Goal: Task Accomplishment & Management: Manage account settings

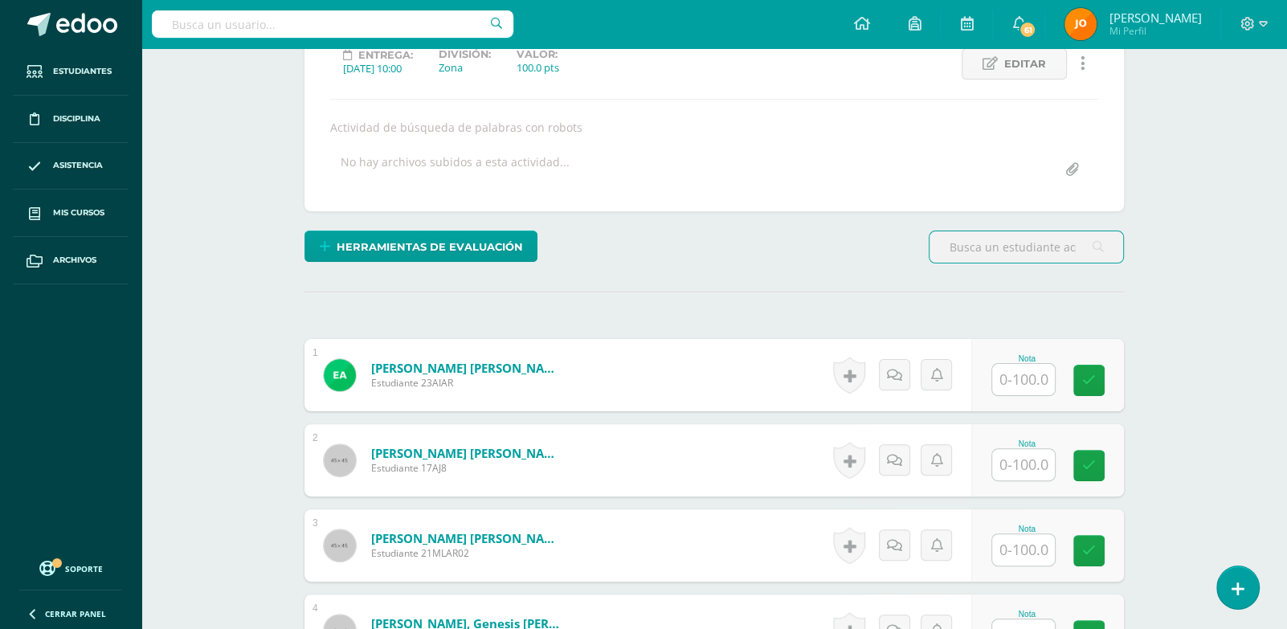
scroll to position [275, 0]
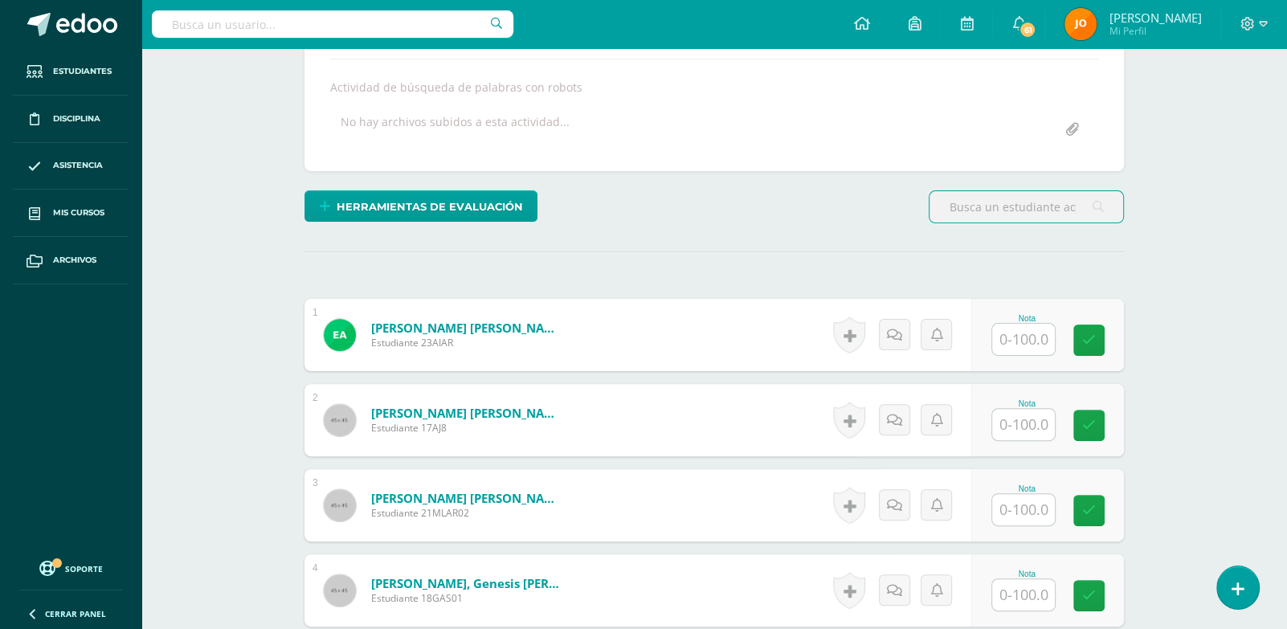
click at [1050, 333] on input "text" at bounding box center [1023, 339] width 63 height 31
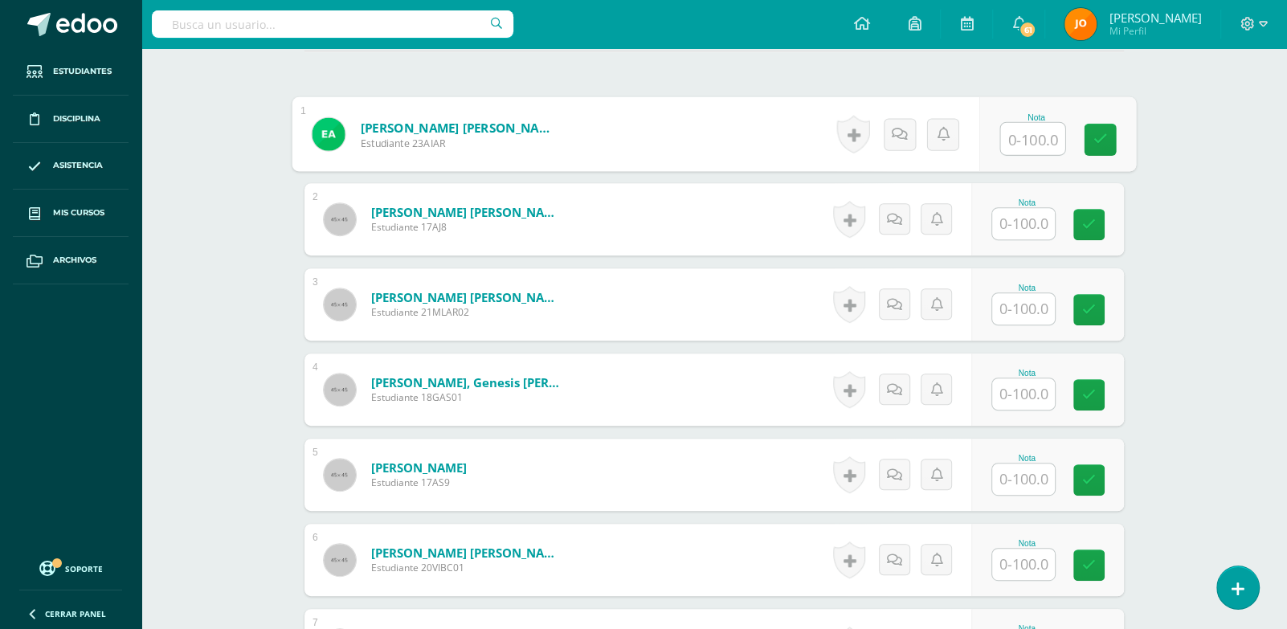
scroll to position [559, 0]
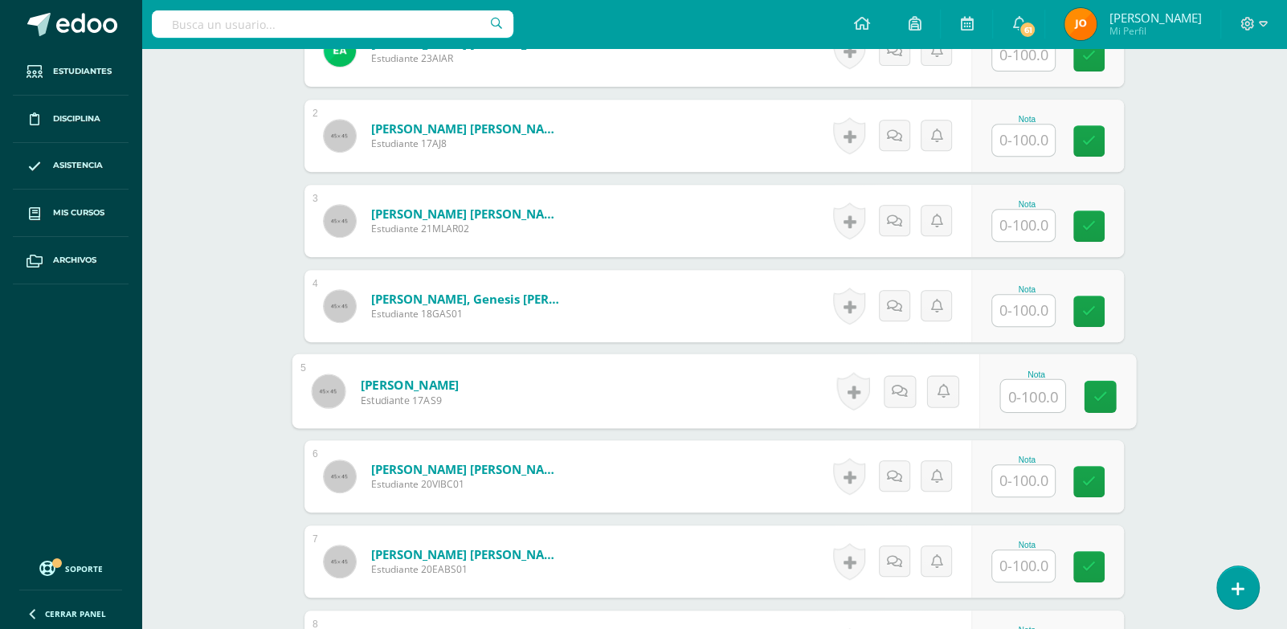
click at [1026, 389] on input "text" at bounding box center [1033, 396] width 64 height 32
type input "0"
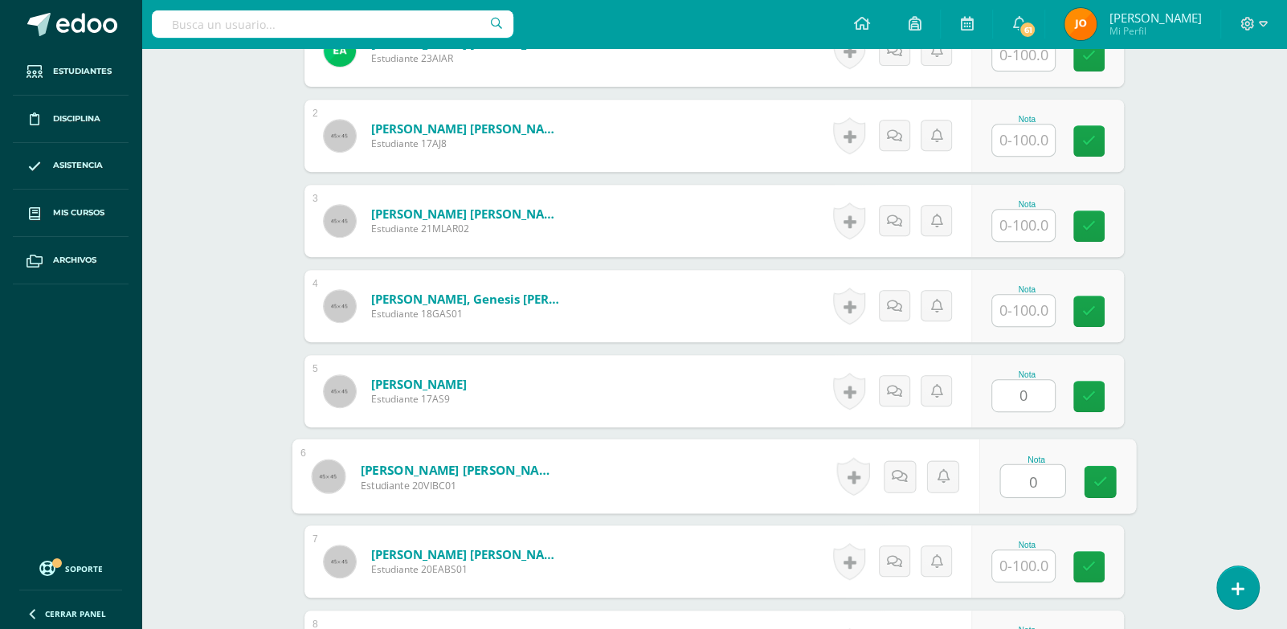
type input "0"
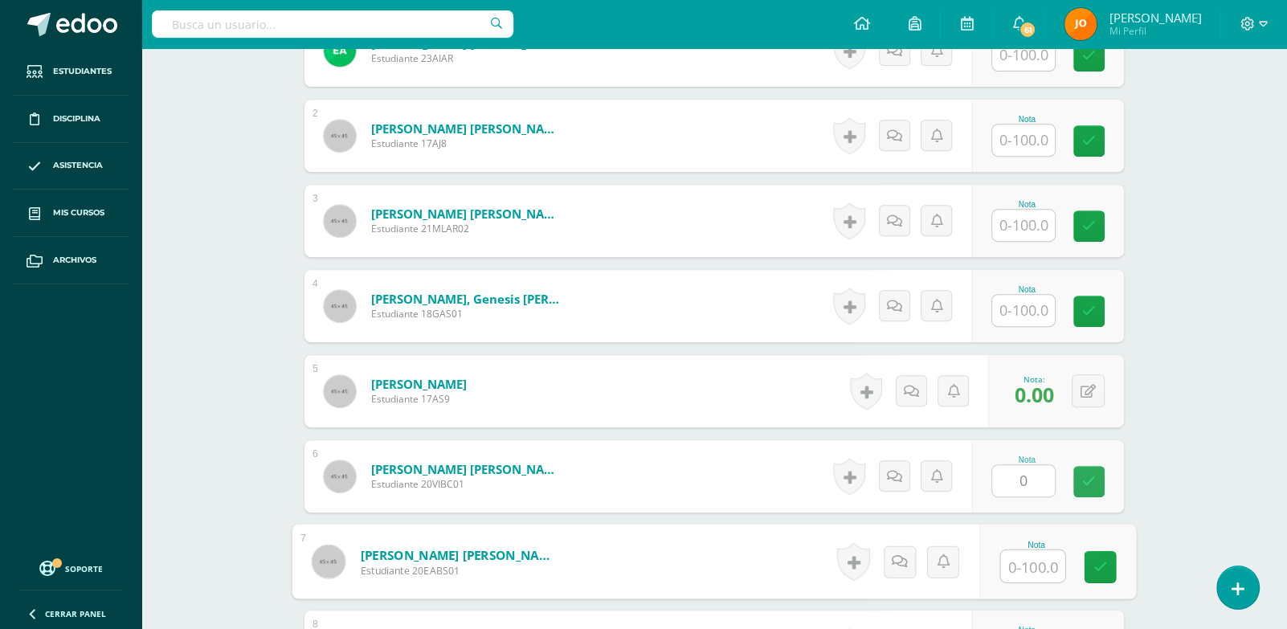
scroll to position [428, 0]
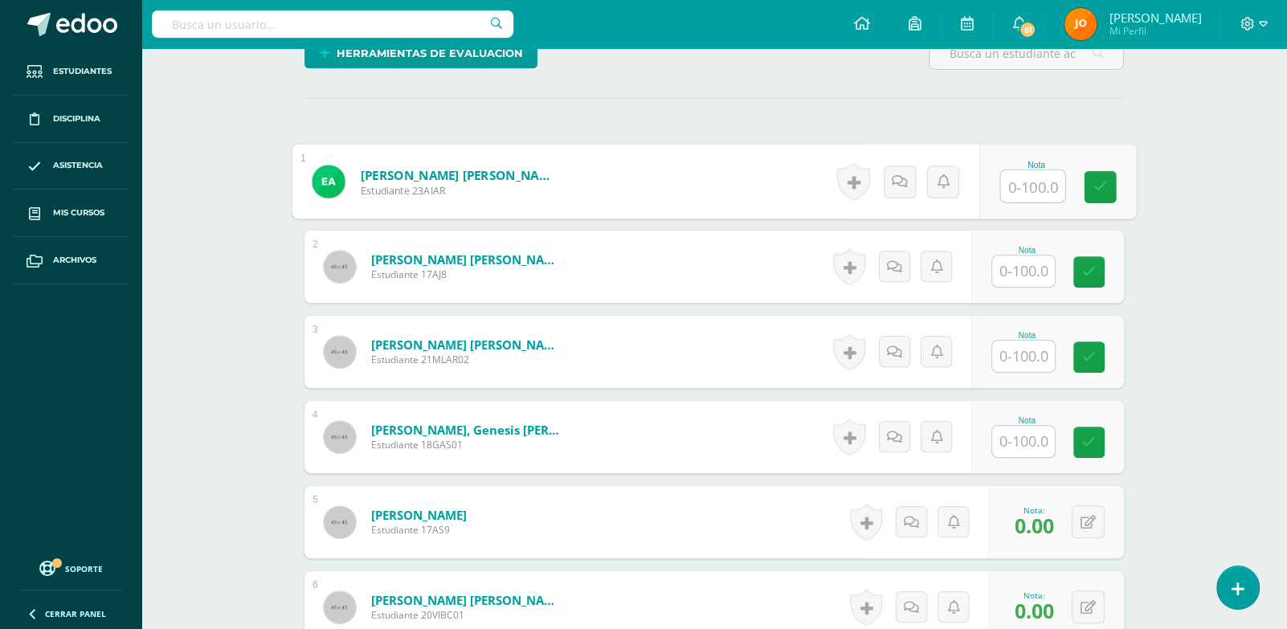
click at [1028, 190] on input "text" at bounding box center [1033, 186] width 64 height 32
paste input "100"
type input "100"
click at [1028, 190] on input "100" at bounding box center [1033, 186] width 64 height 32
paste input "100"
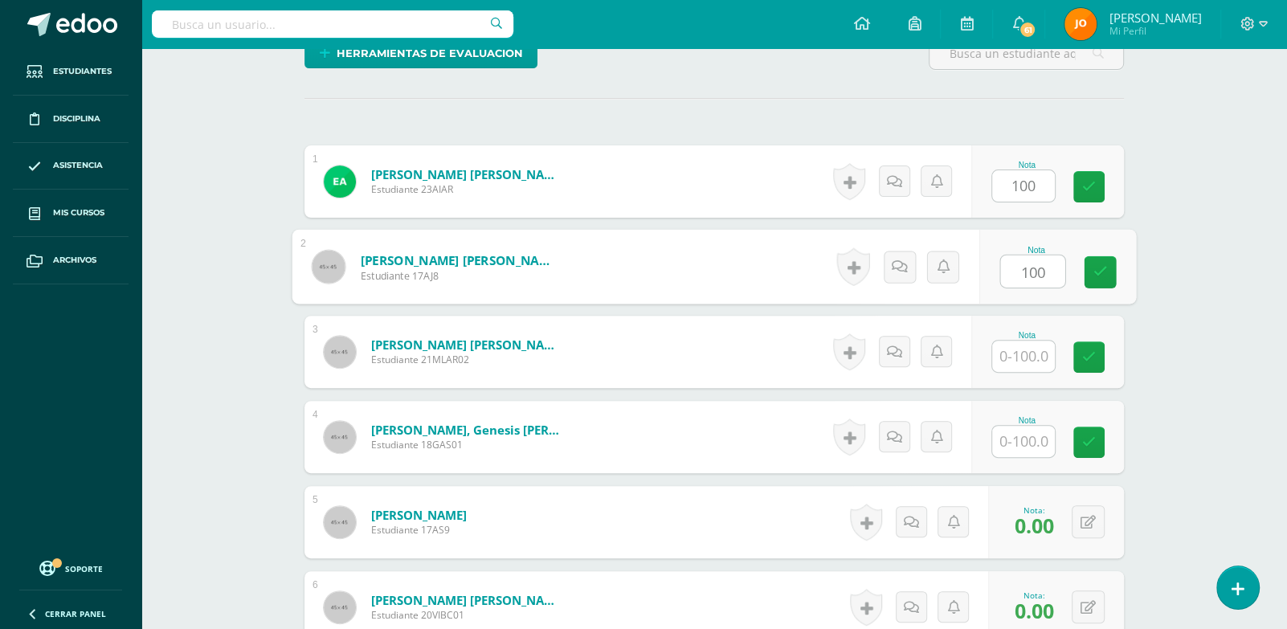
type input "100"
paste input "100"
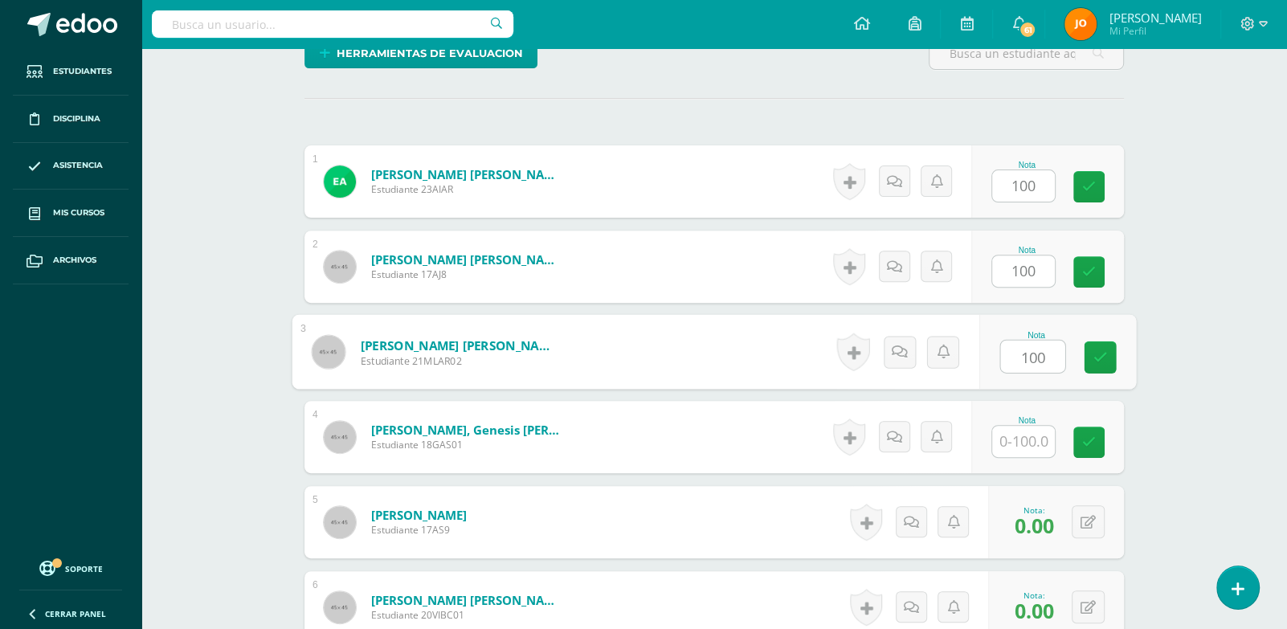
type input "100"
paste input "100"
type input "100"
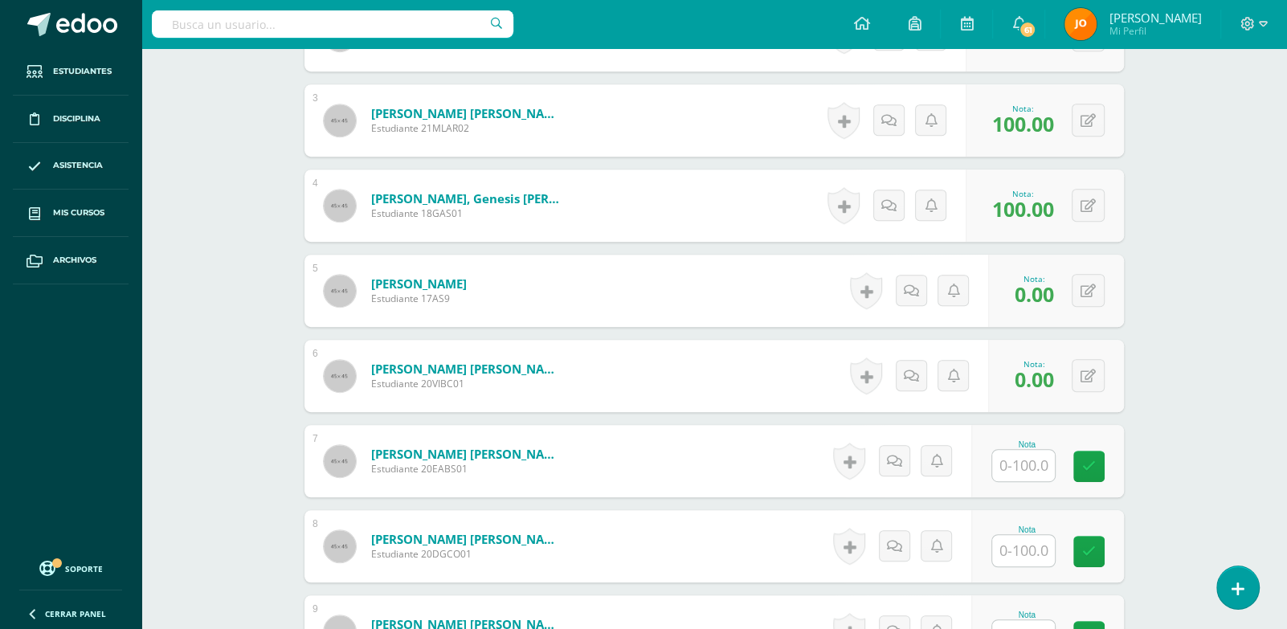
scroll to position [669, 0]
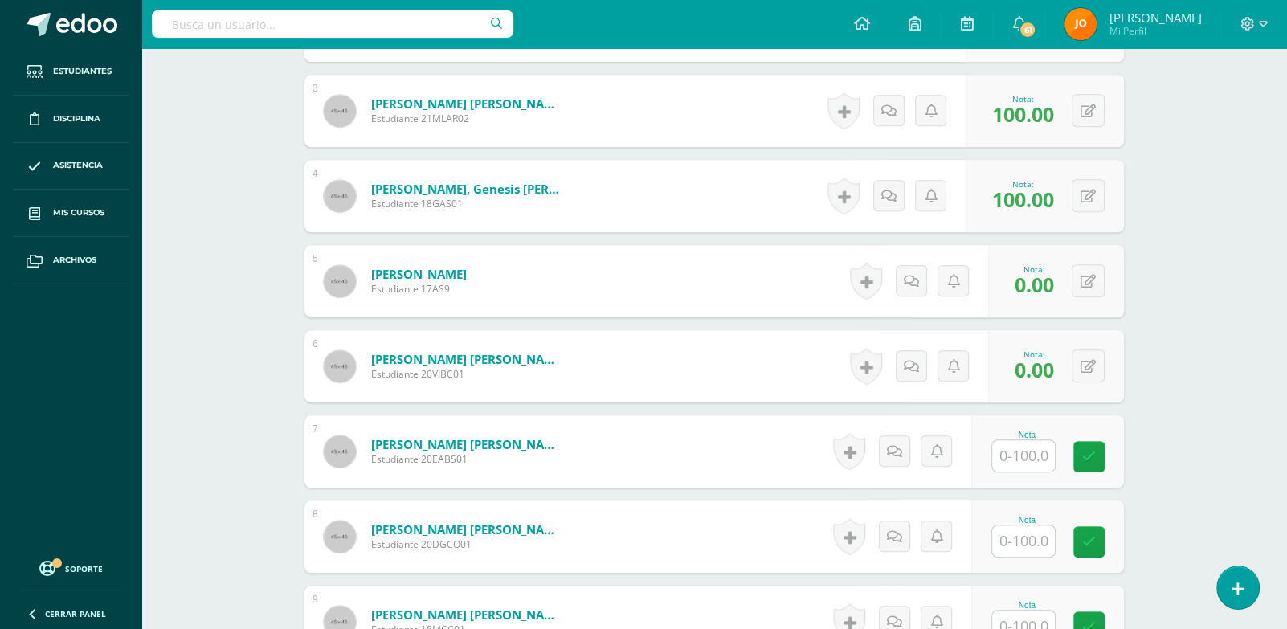
click at [1010, 431] on div "Nota" at bounding box center [1027, 435] width 71 height 9
click at [1015, 453] on input "text" at bounding box center [1023, 455] width 63 height 31
paste input "100"
type input "100"
paste input "100"
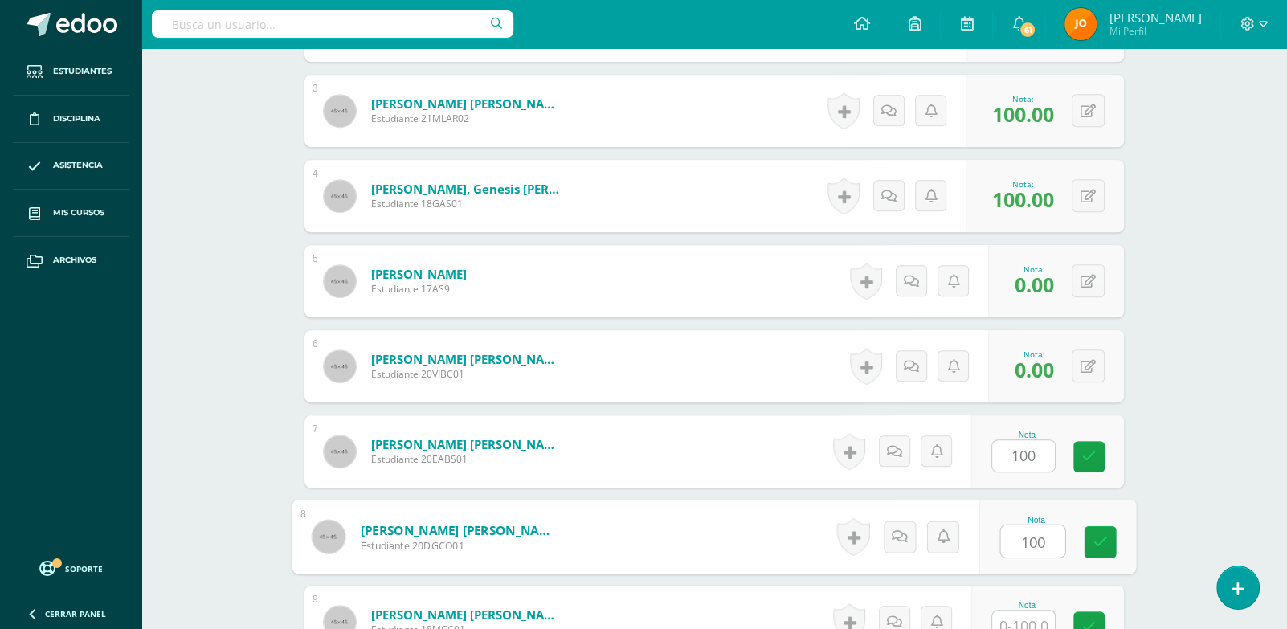
type input "100"
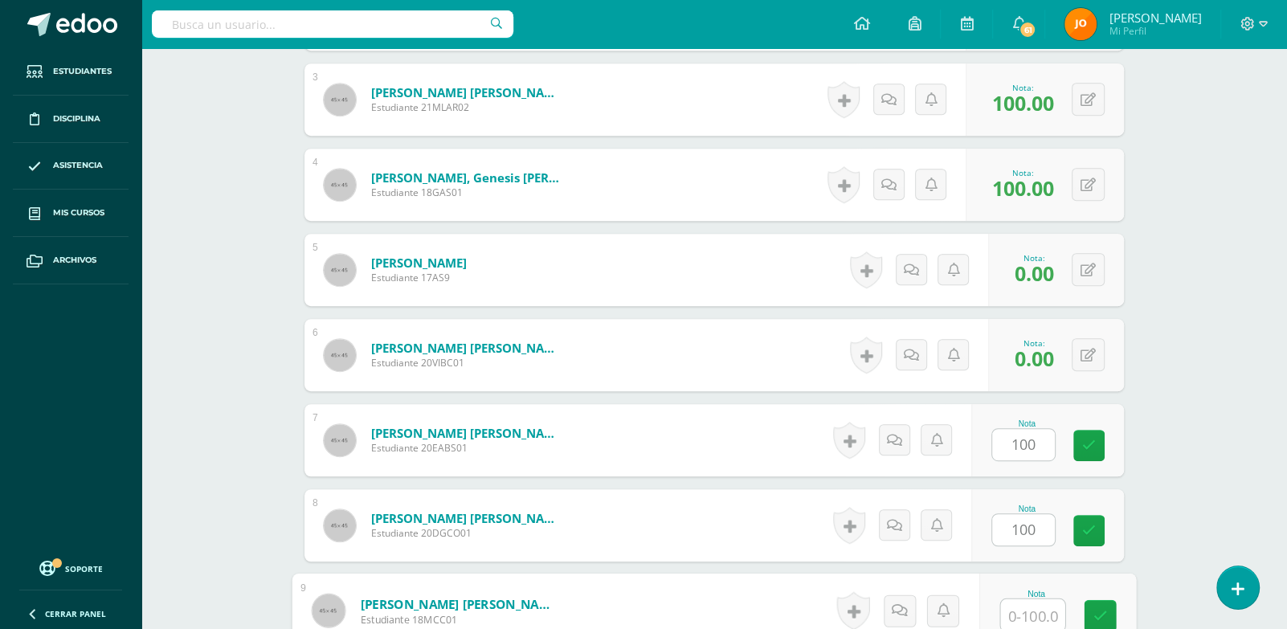
paste input "100"
type input "100"
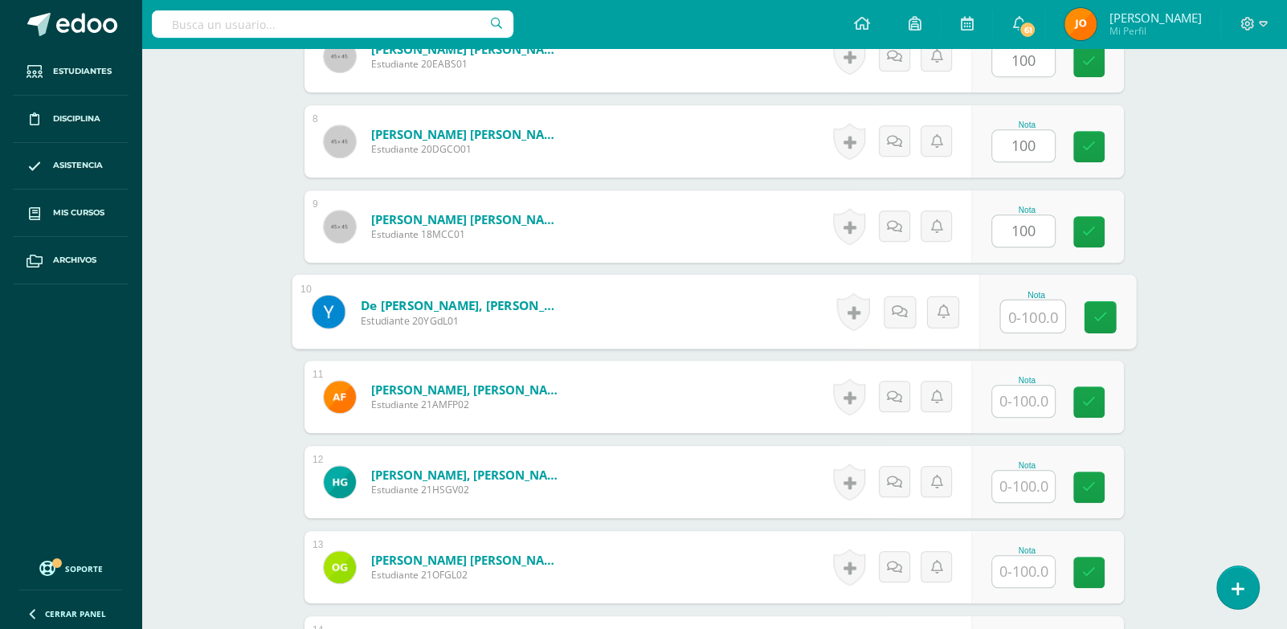
paste input "100"
type input "100"
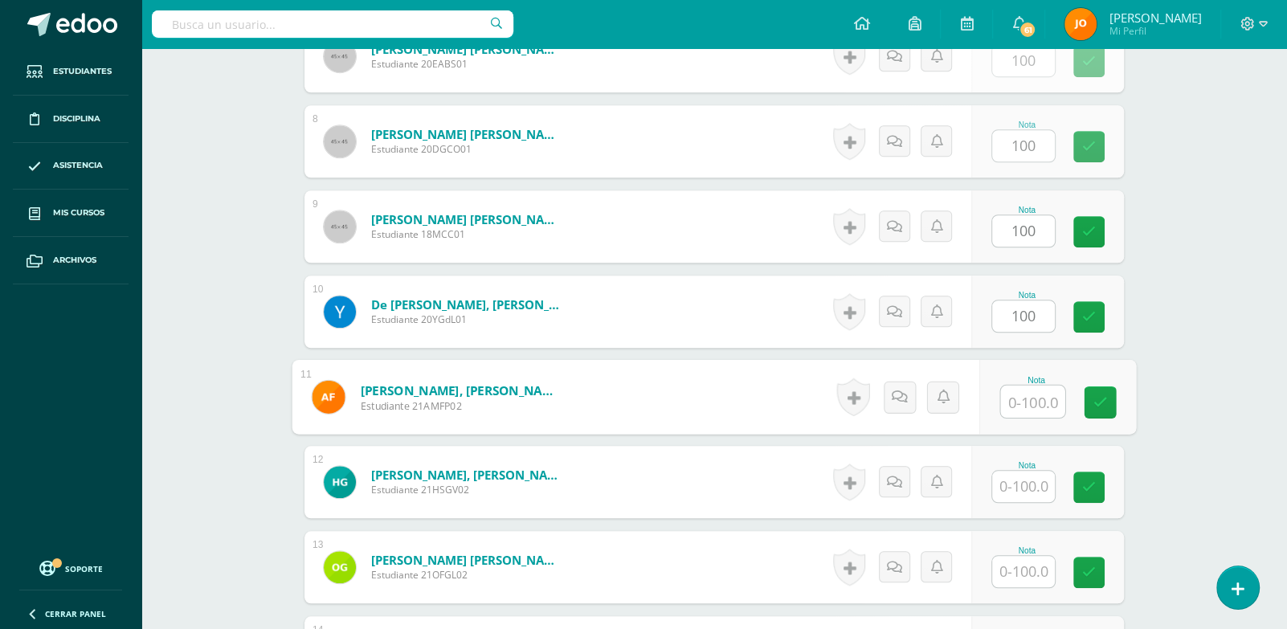
paste input "100"
type input "100"
paste input "100"
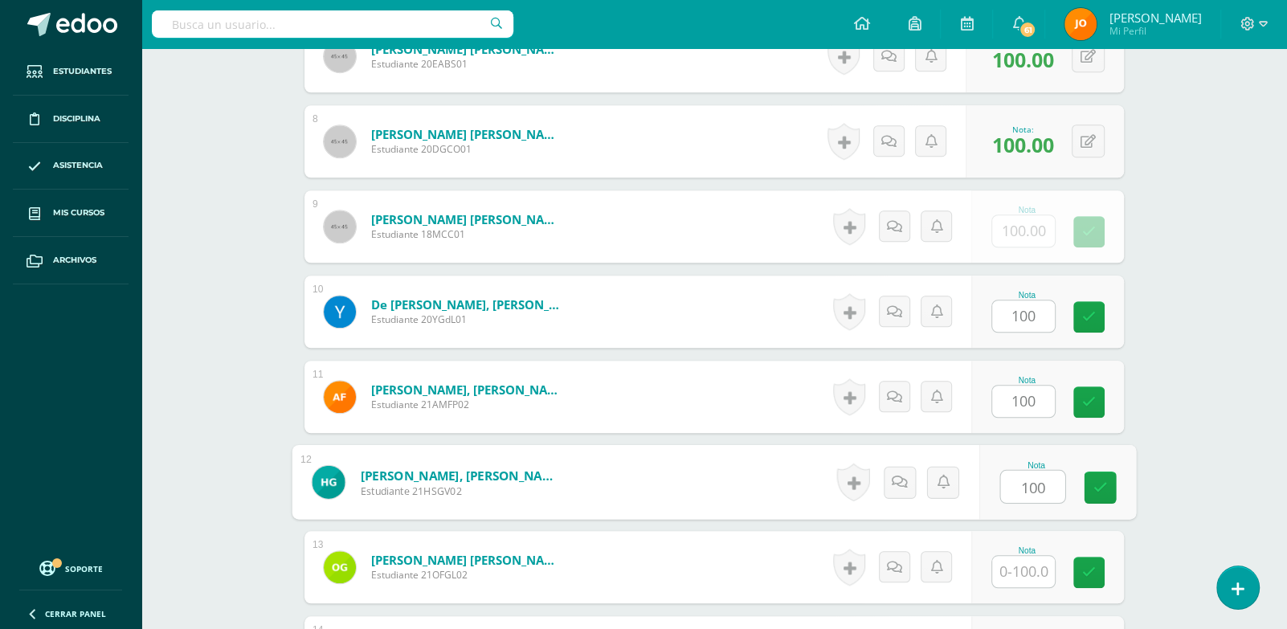
type input "100"
paste input "100"
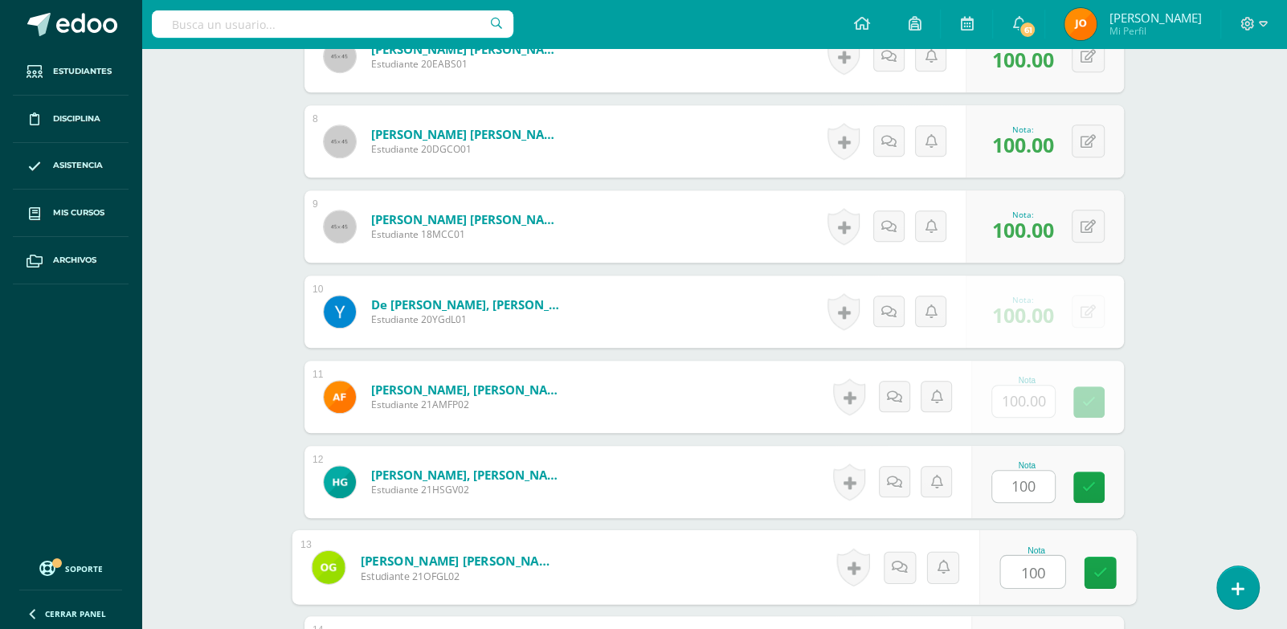
type input "100"
paste input "100"
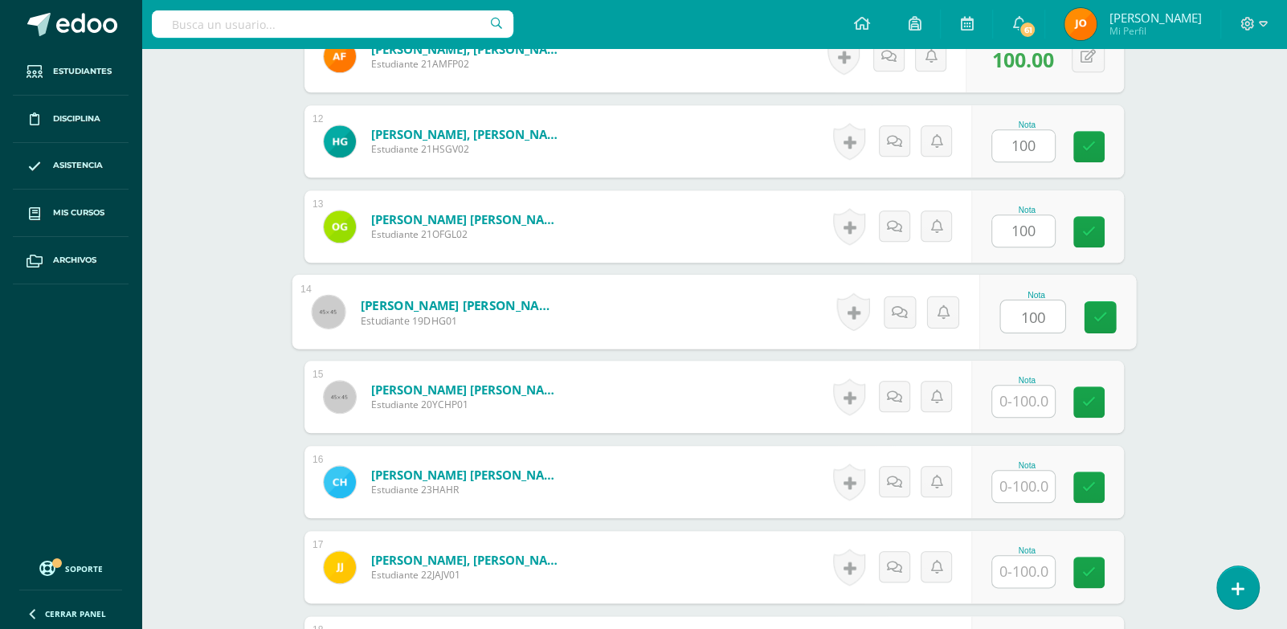
type input "100"
paste input "100"
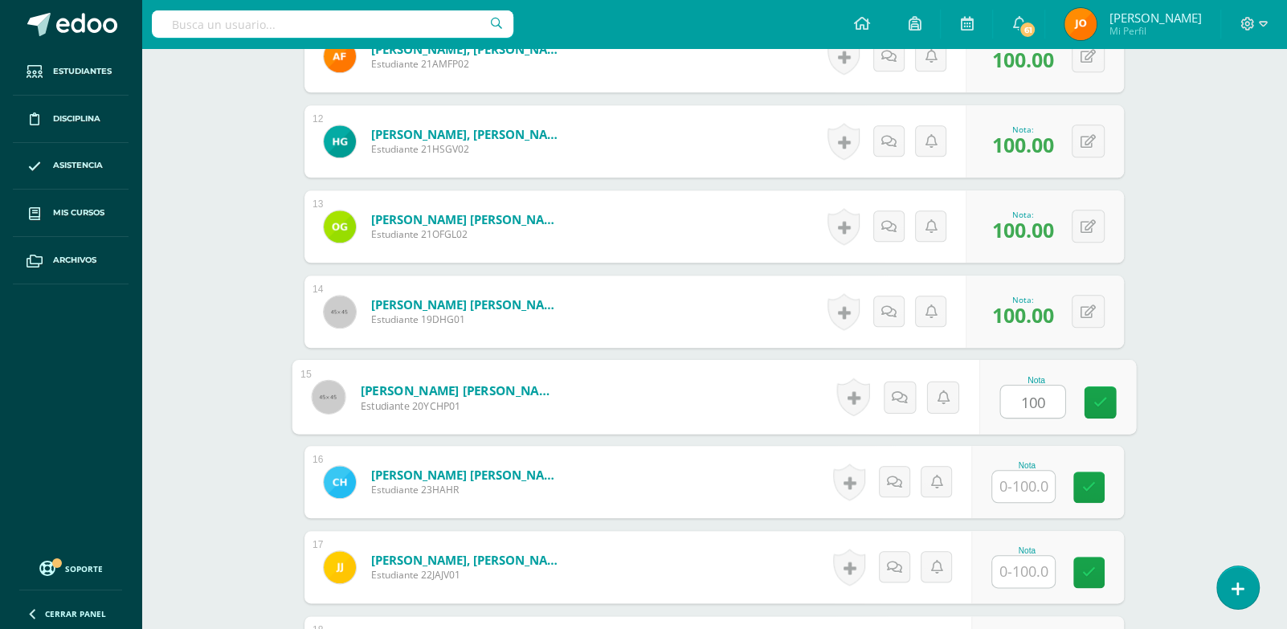
type input "100"
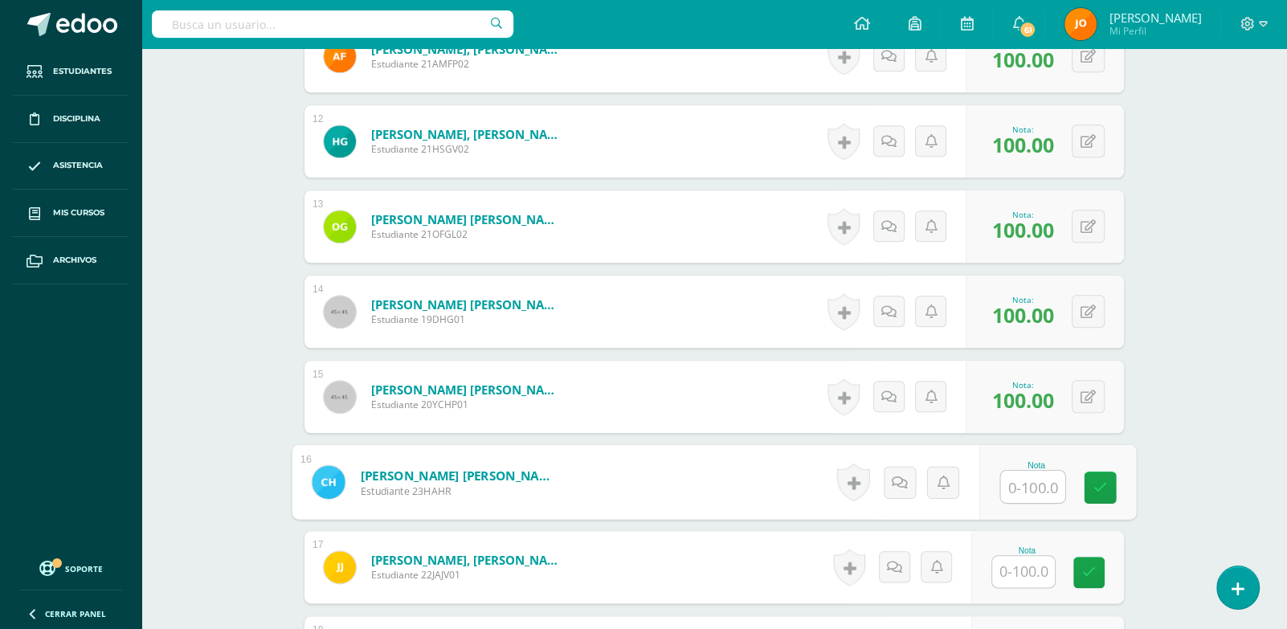
paste input "100"
type input "100"
paste input "100"
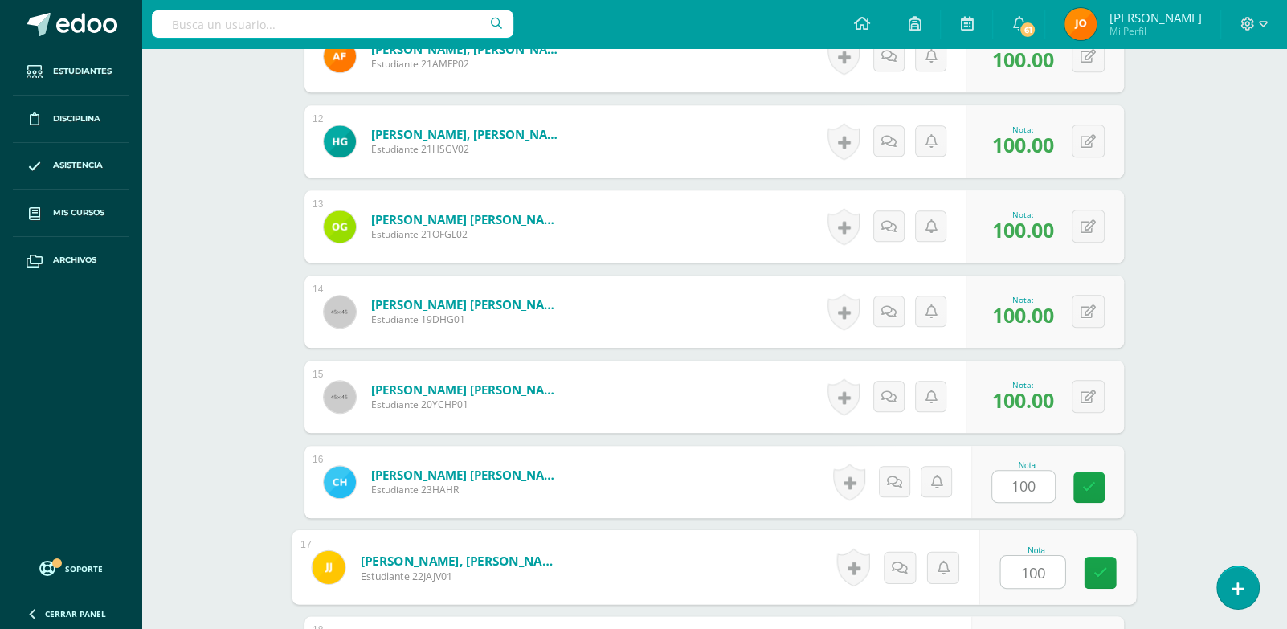
type input "100"
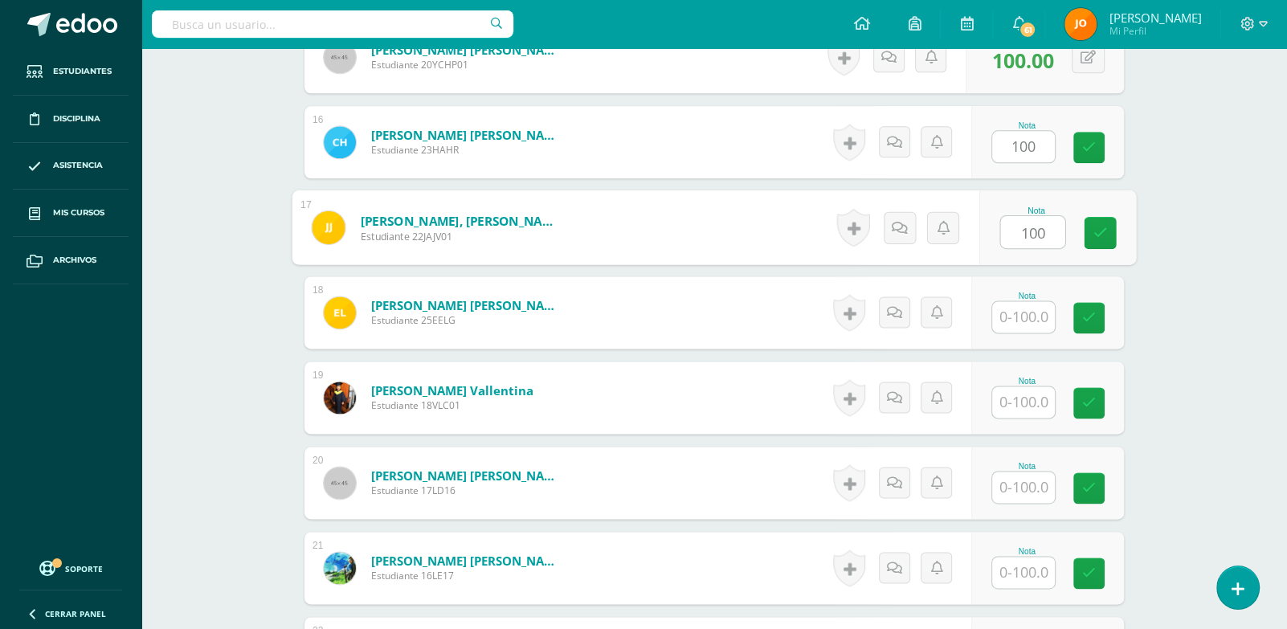
paste input "100"
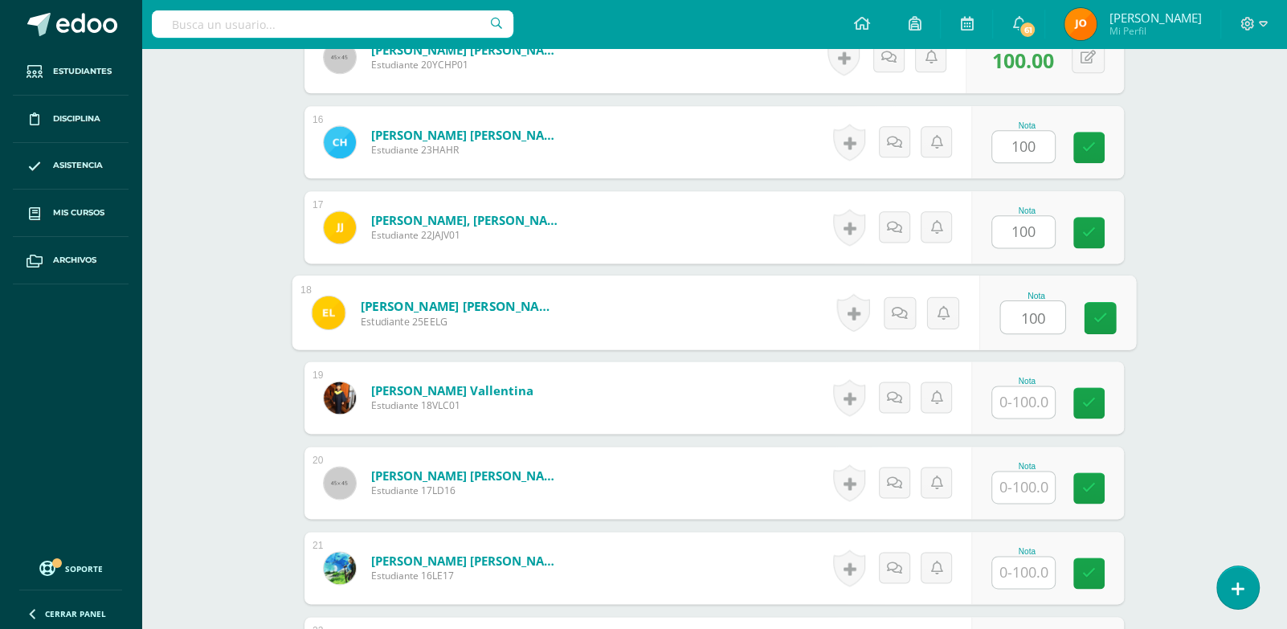
type input "100"
paste input "100"
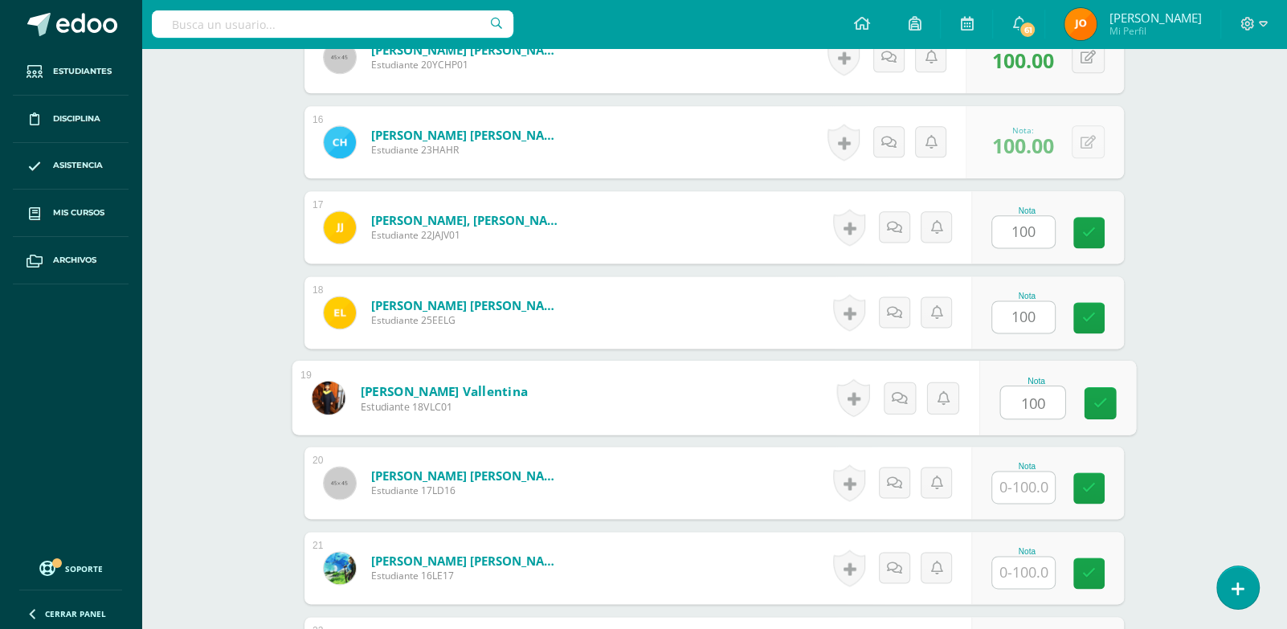
type input "100"
paste input "100"
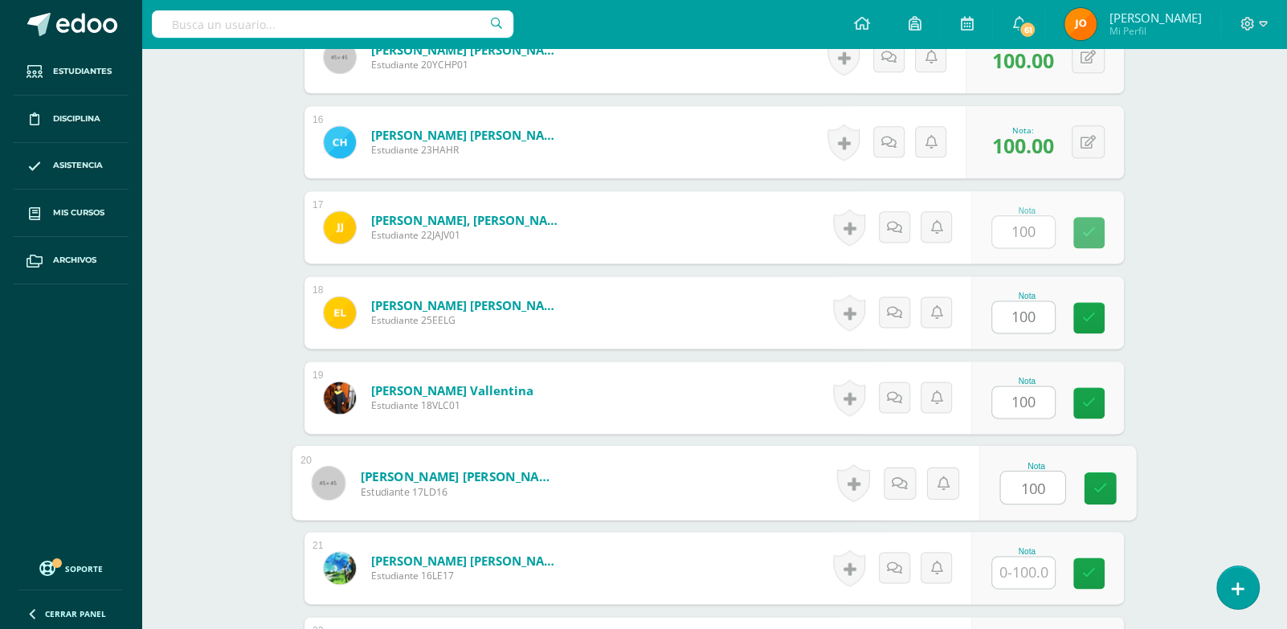
type input "100"
paste input "100"
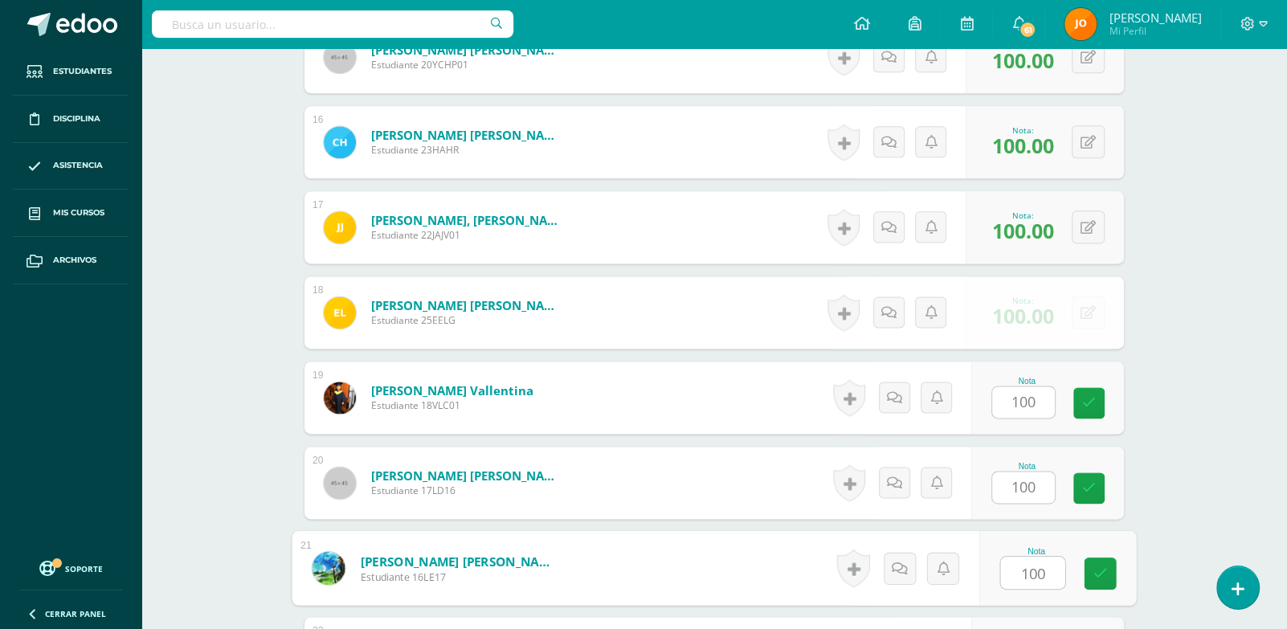
type input "100"
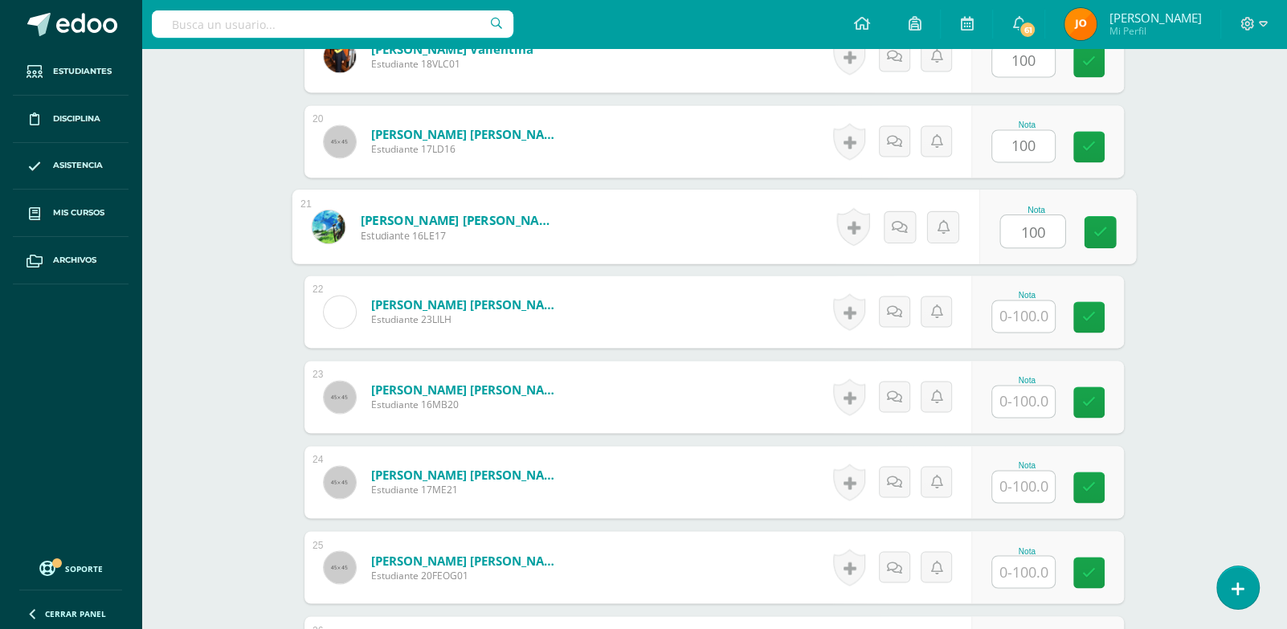
paste input "100"
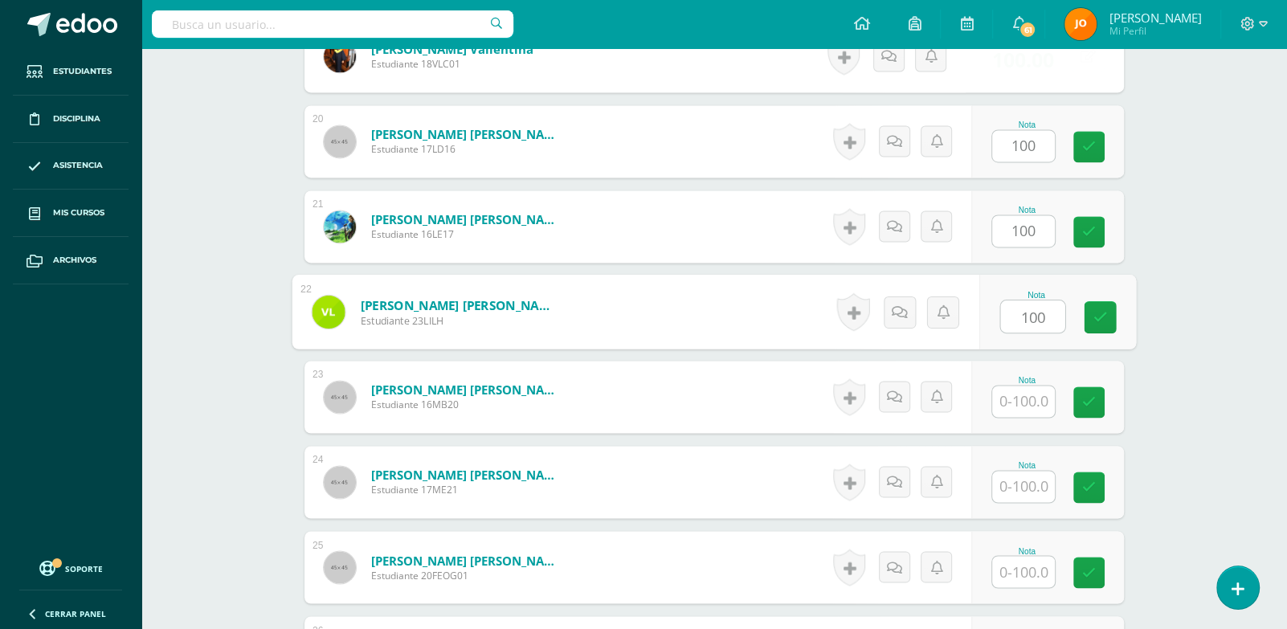
type input "100"
paste input "100"
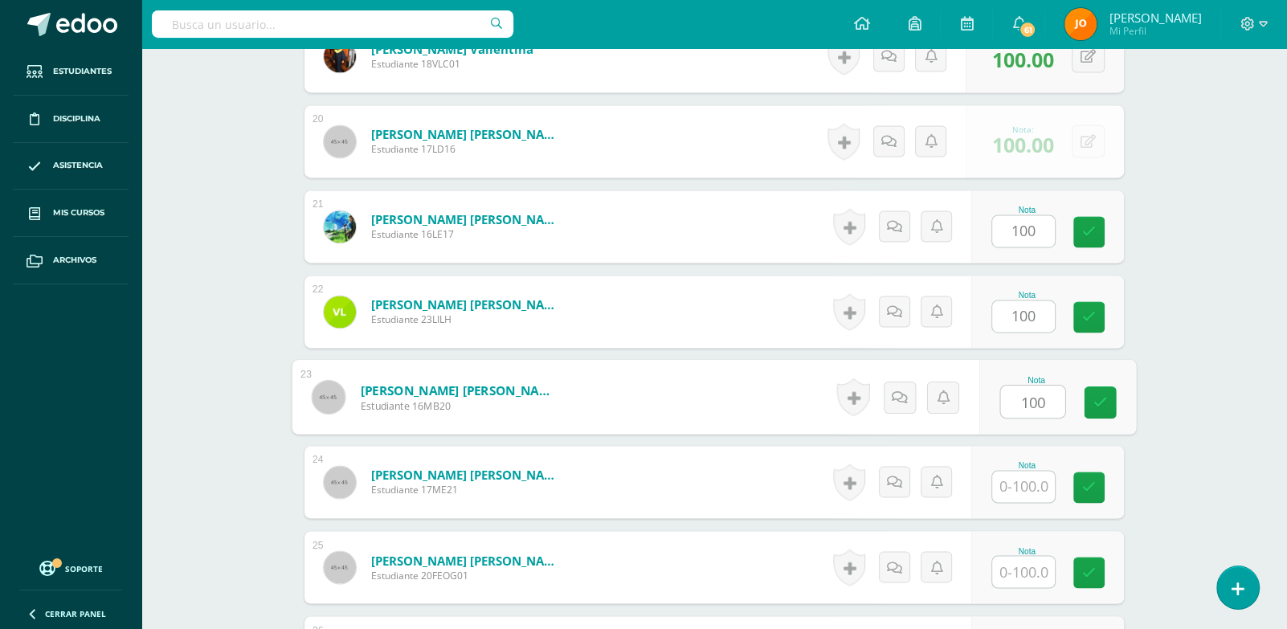
type input "100"
paste input "100"
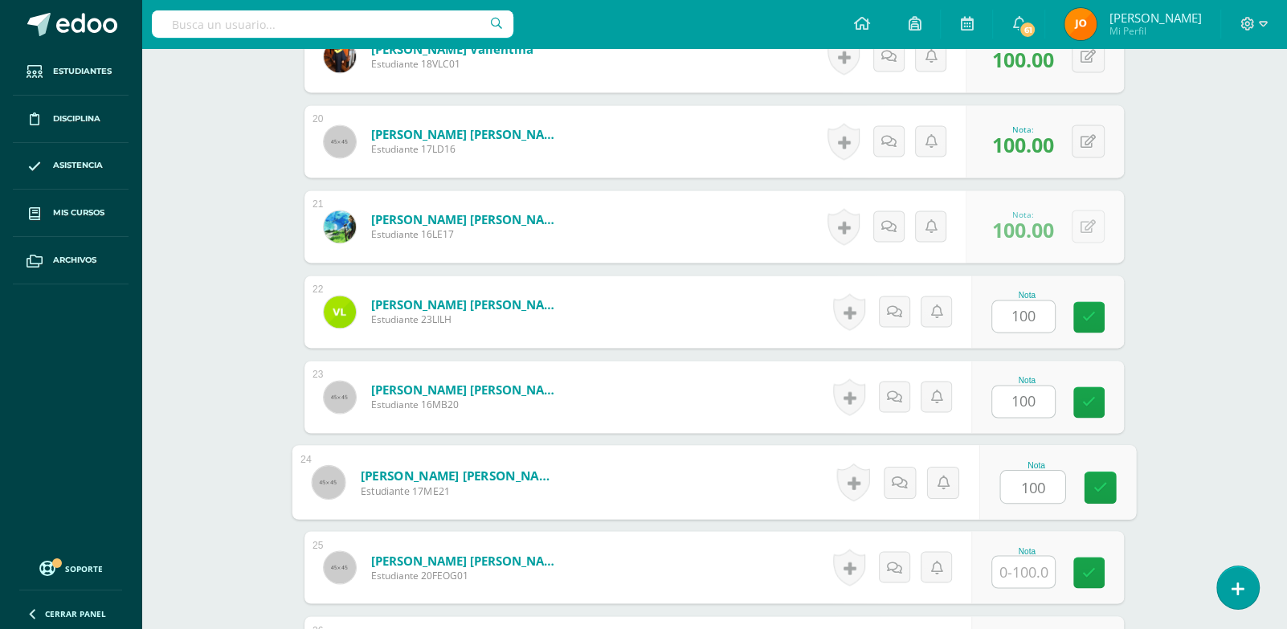
type input "100"
paste input "100"
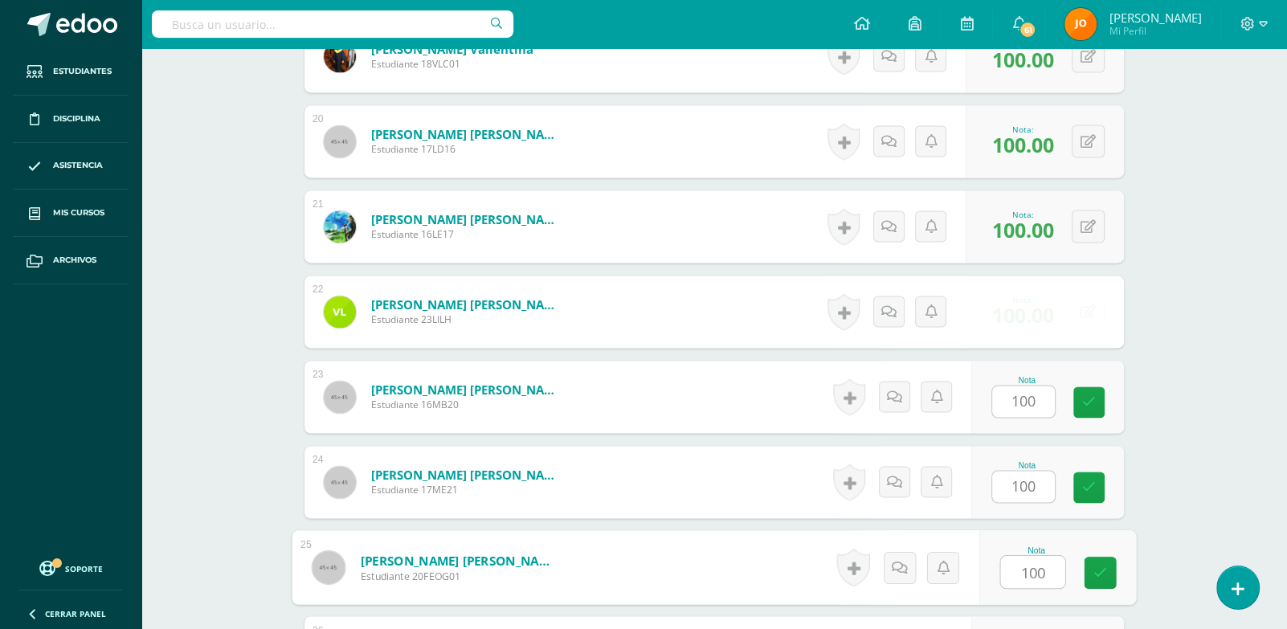
type input "100"
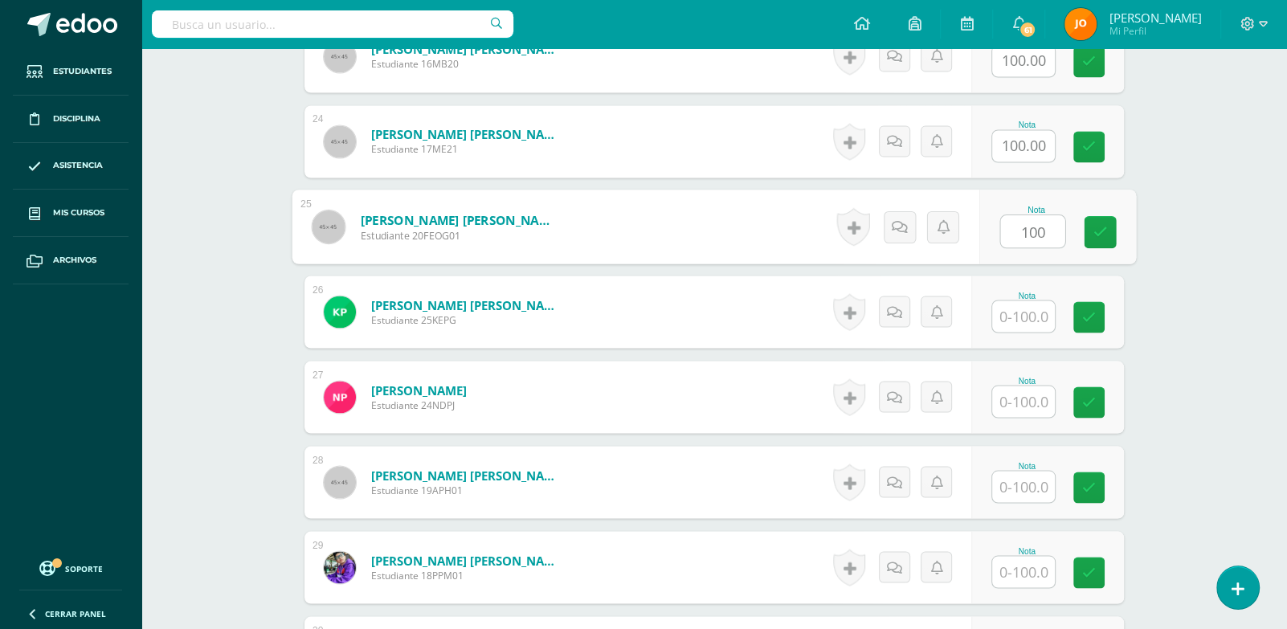
paste input "100"
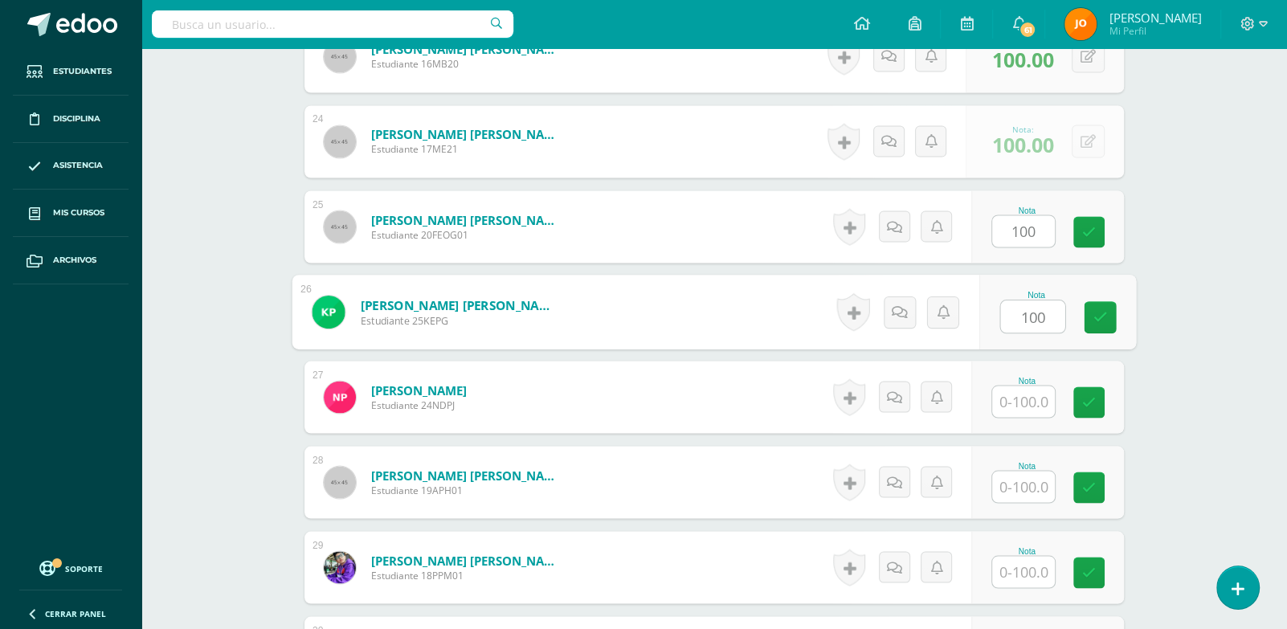
type input "100"
paste input "100"
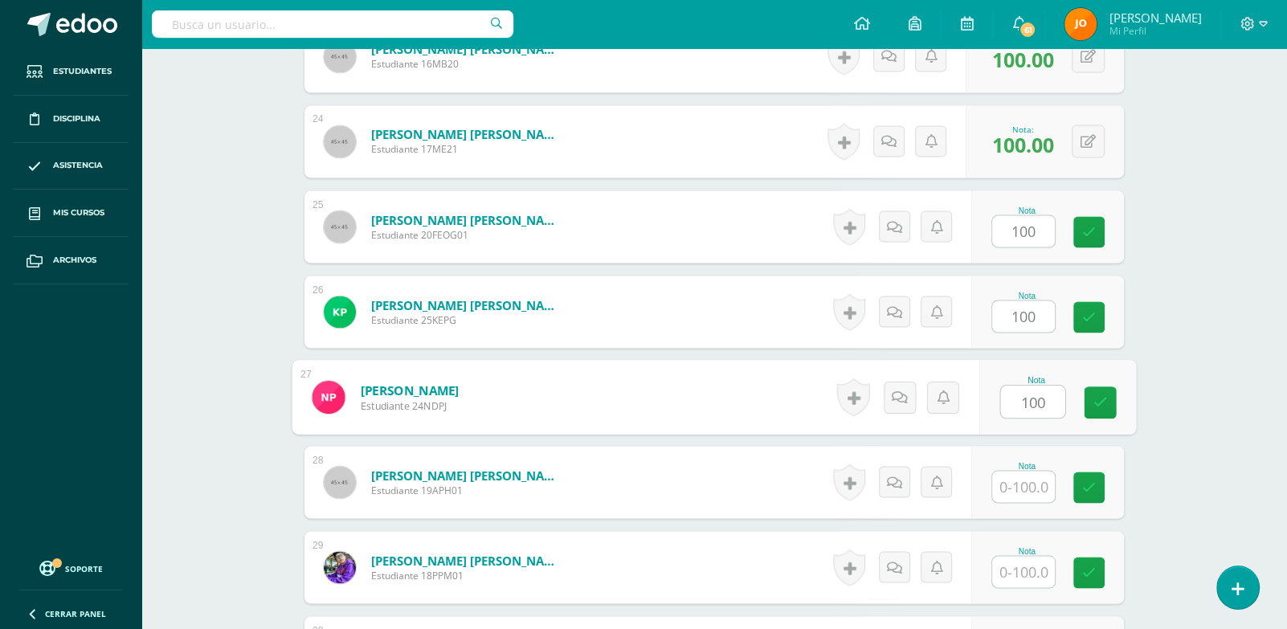
type input "100"
paste input "100"
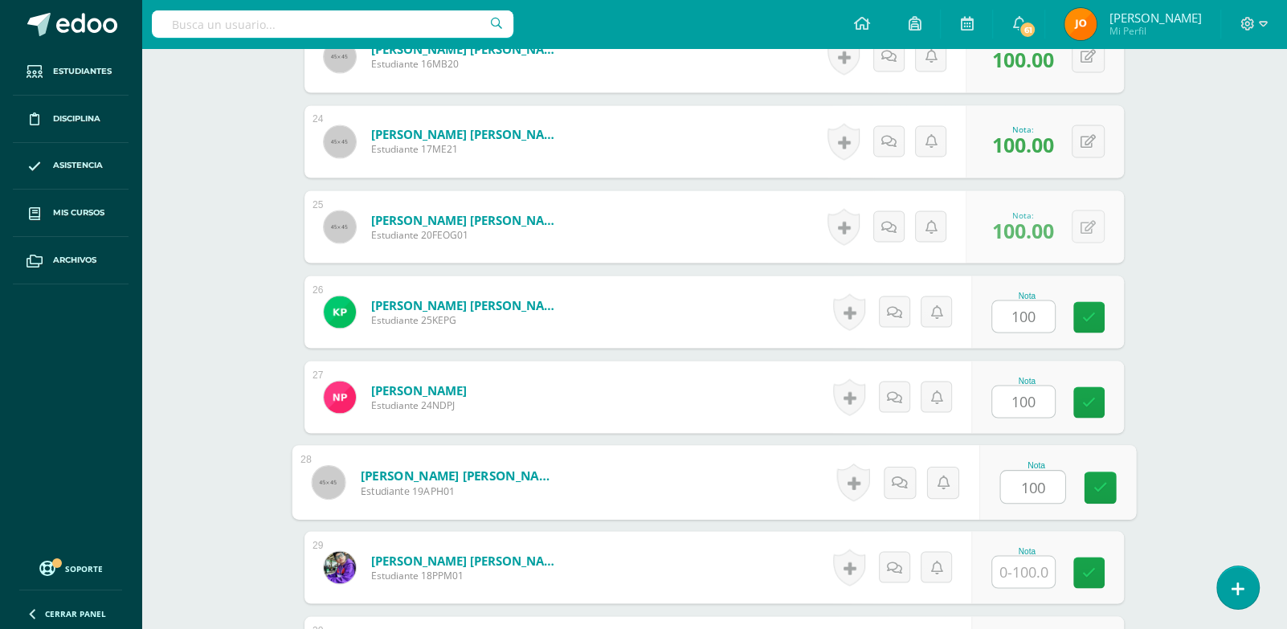
type input "100"
paste input "100"
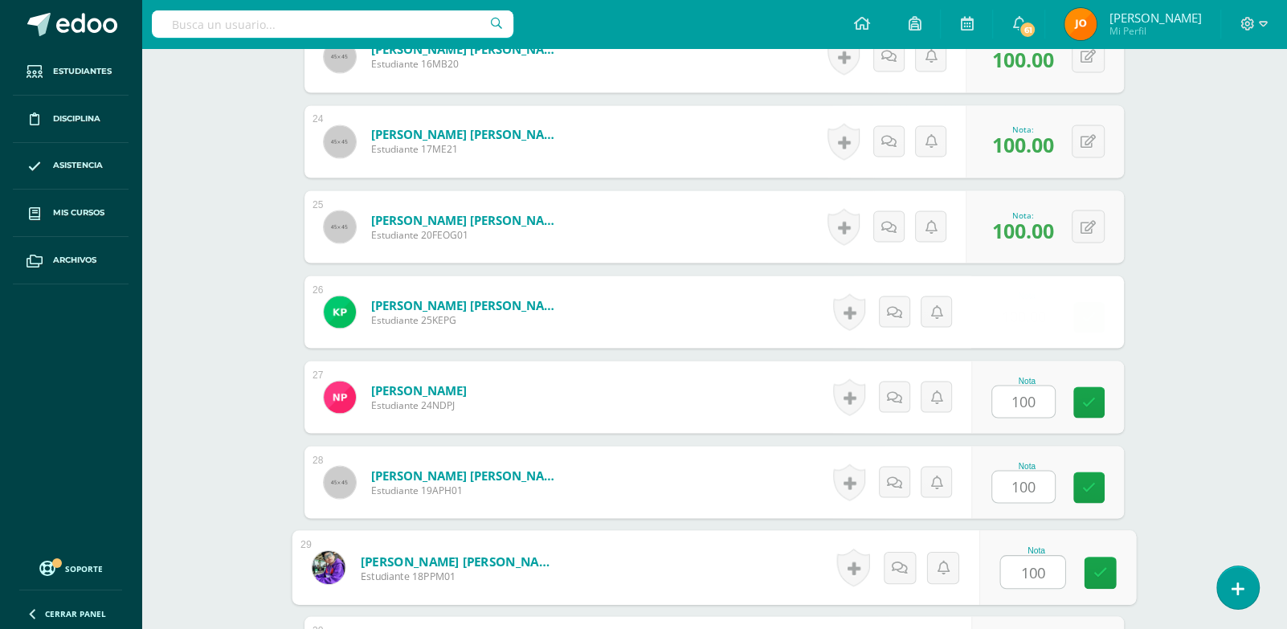
type input "100"
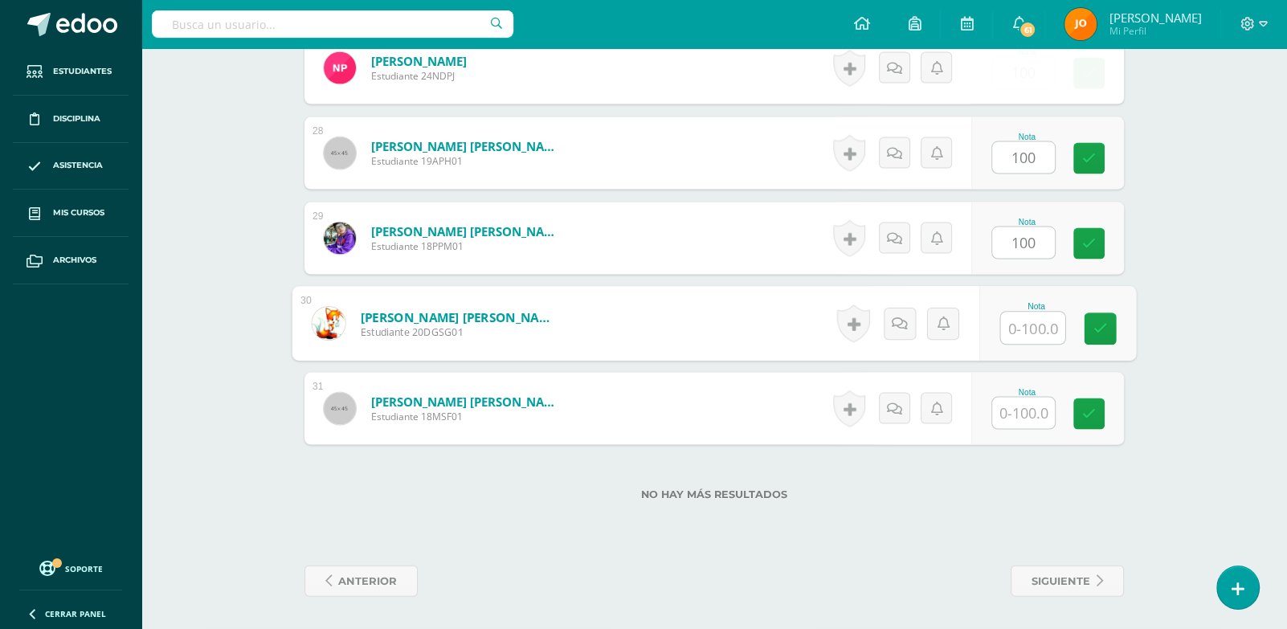
paste input "100"
type input "100"
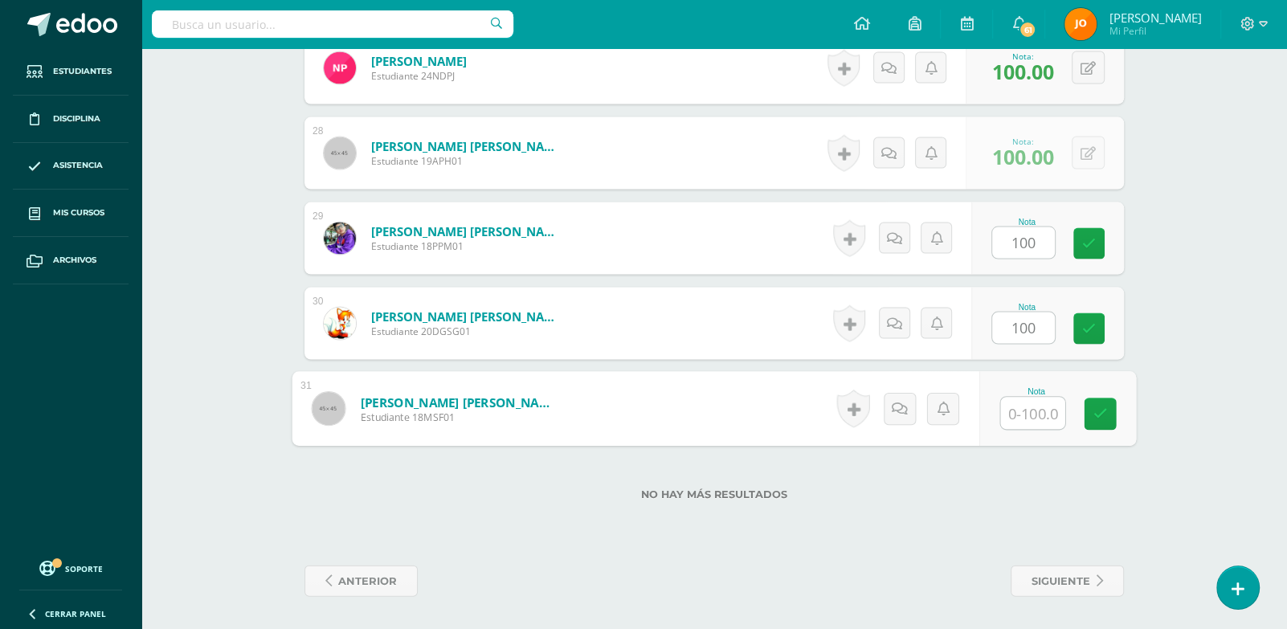
paste input "100"
type input "100"
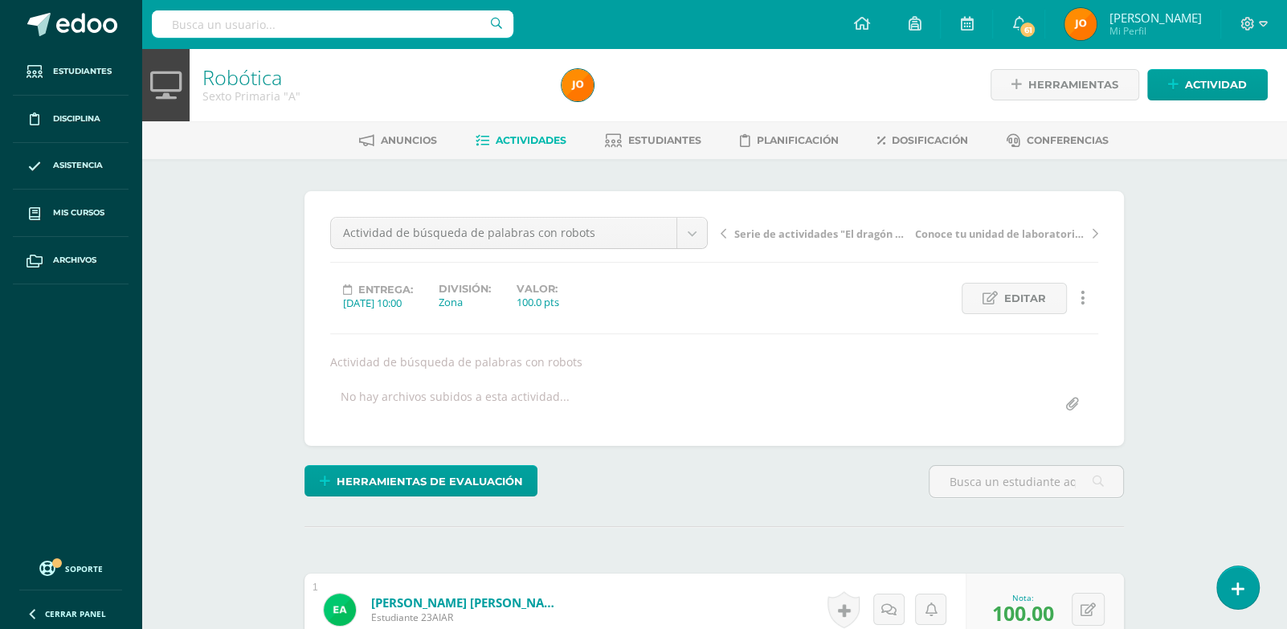
scroll to position [1, 0]
click at [538, 137] on span "Actividades" at bounding box center [531, 139] width 71 height 12
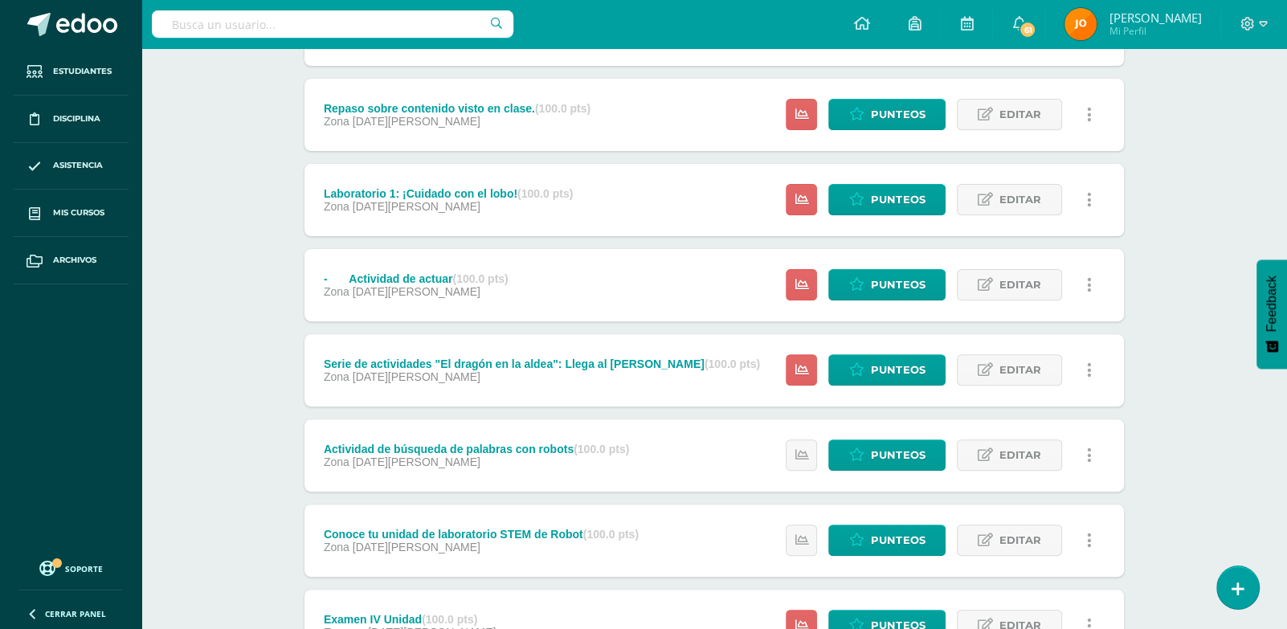
scroll to position [499, 0]
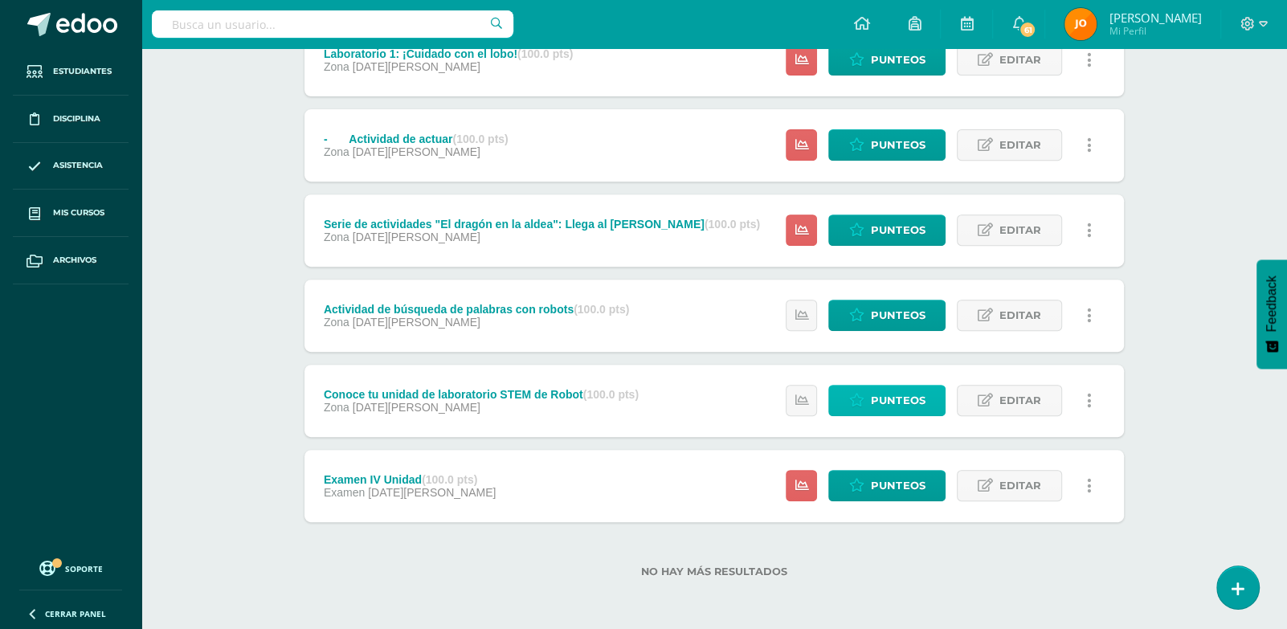
click at [925, 401] on span "Punteos" at bounding box center [898, 401] width 54 height 30
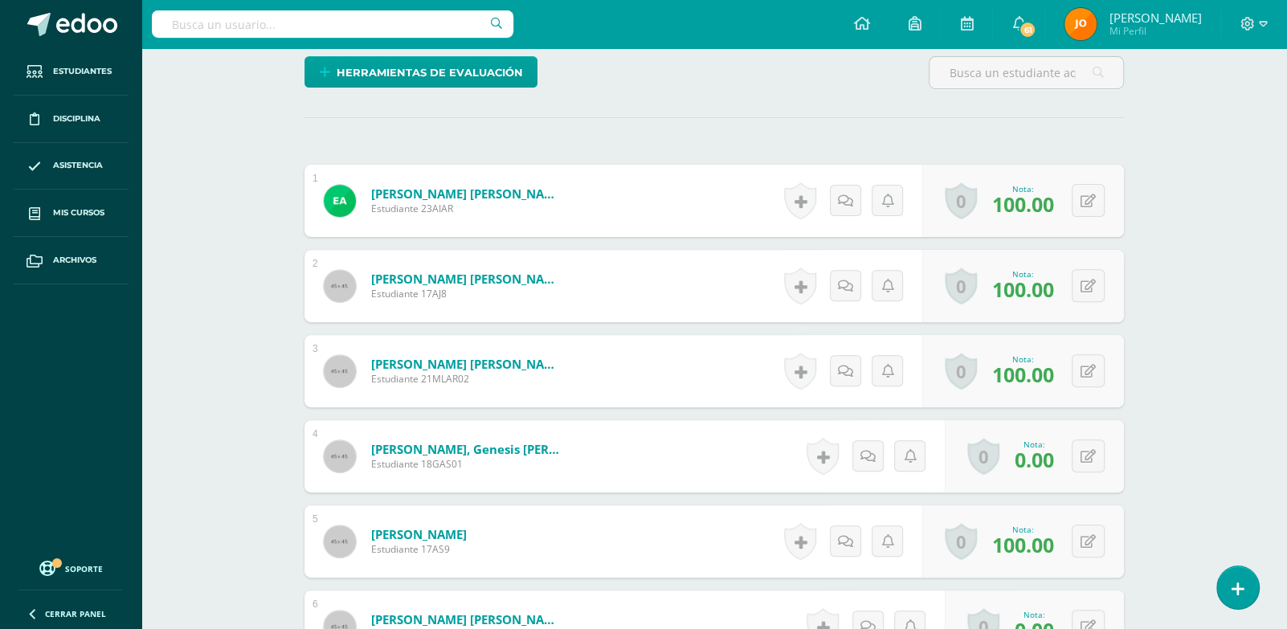
scroll to position [505, 0]
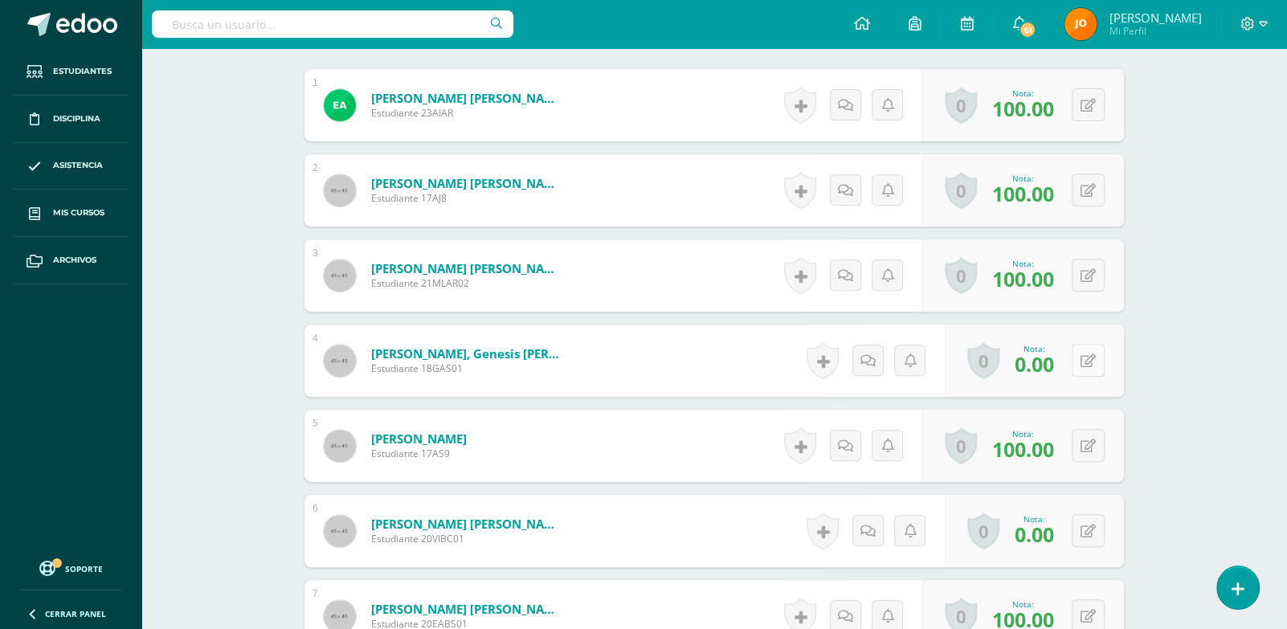
click at [1084, 354] on button at bounding box center [1088, 360] width 33 height 33
type input "95"
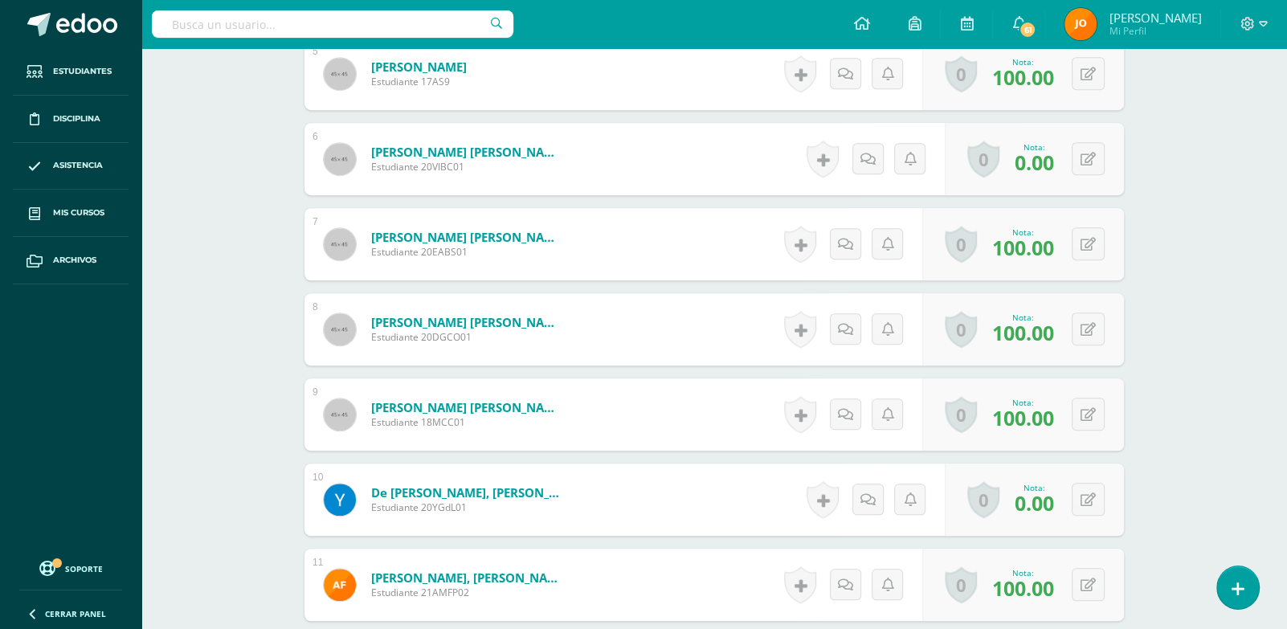
scroll to position [893, 0]
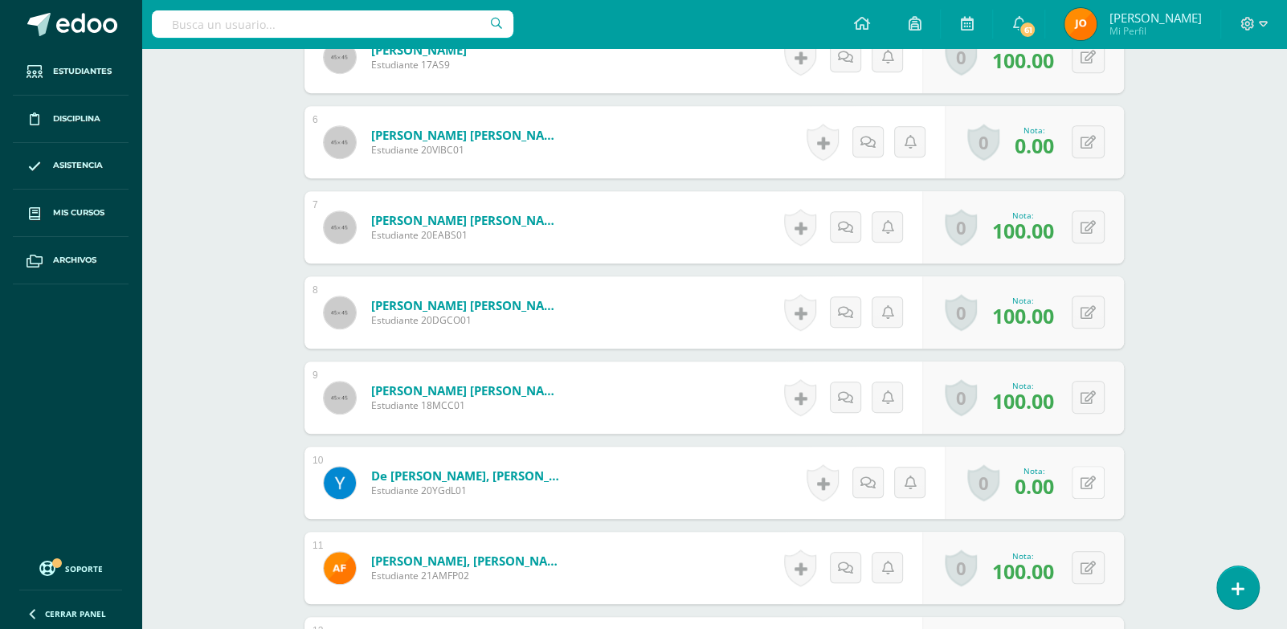
click at [1088, 485] on button at bounding box center [1088, 482] width 33 height 33
type input "95"
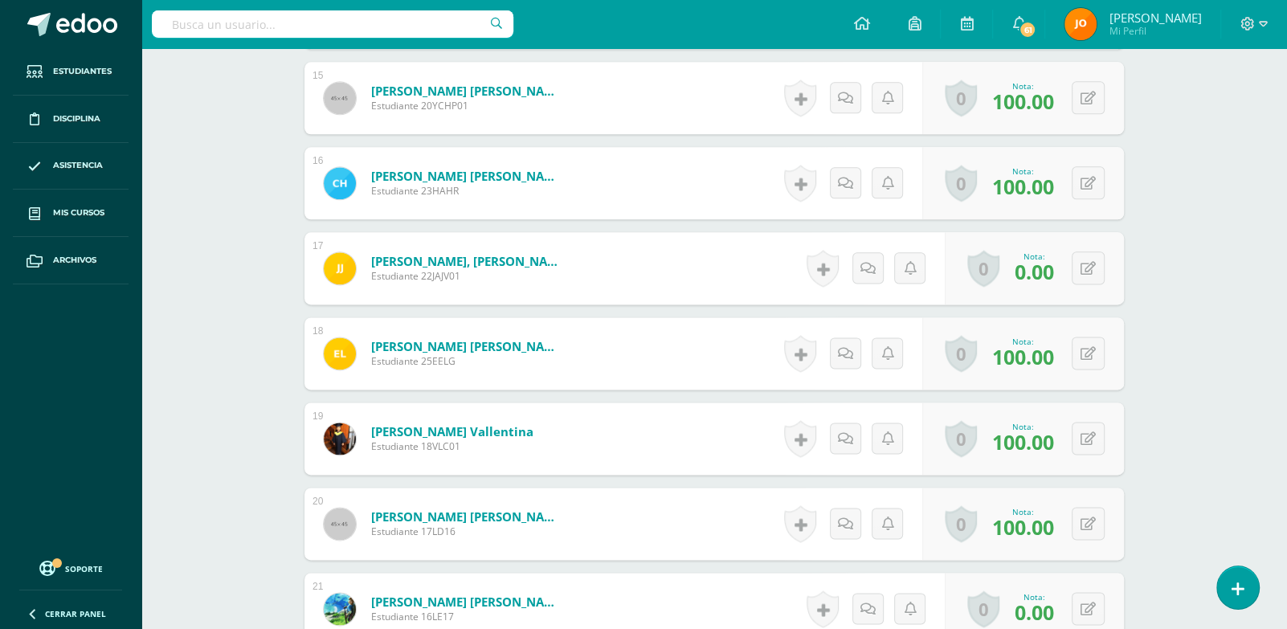
scroll to position [1715, 0]
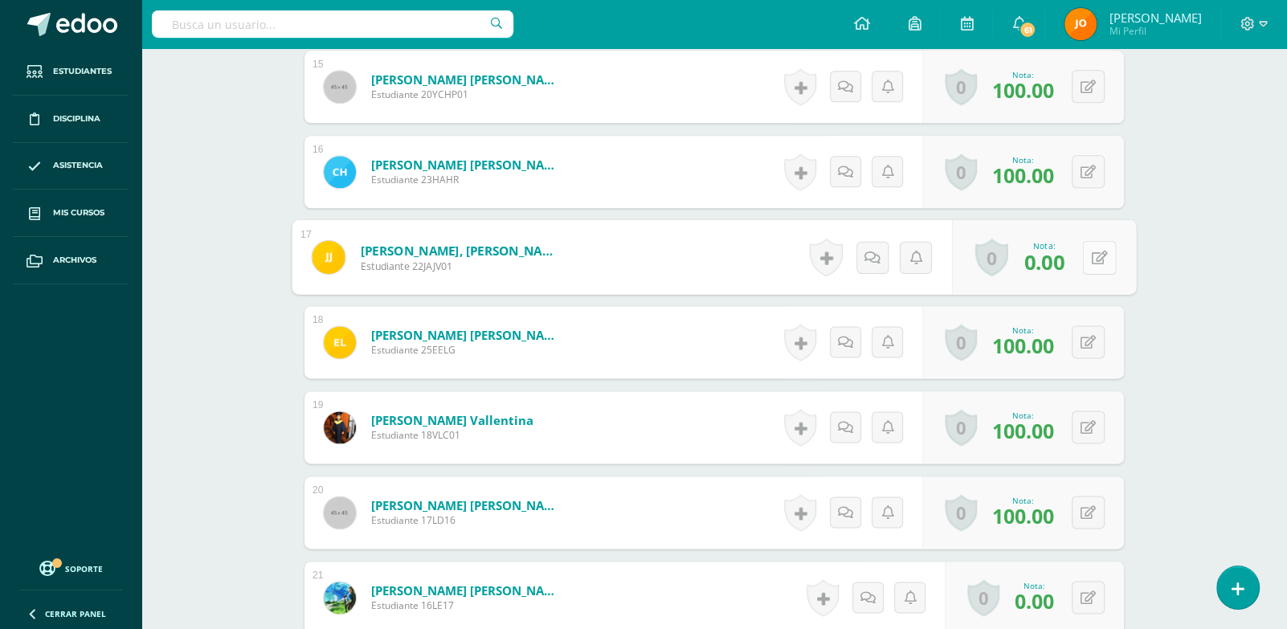
click at [1094, 258] on icon at bounding box center [1100, 257] width 16 height 14
type input "95"
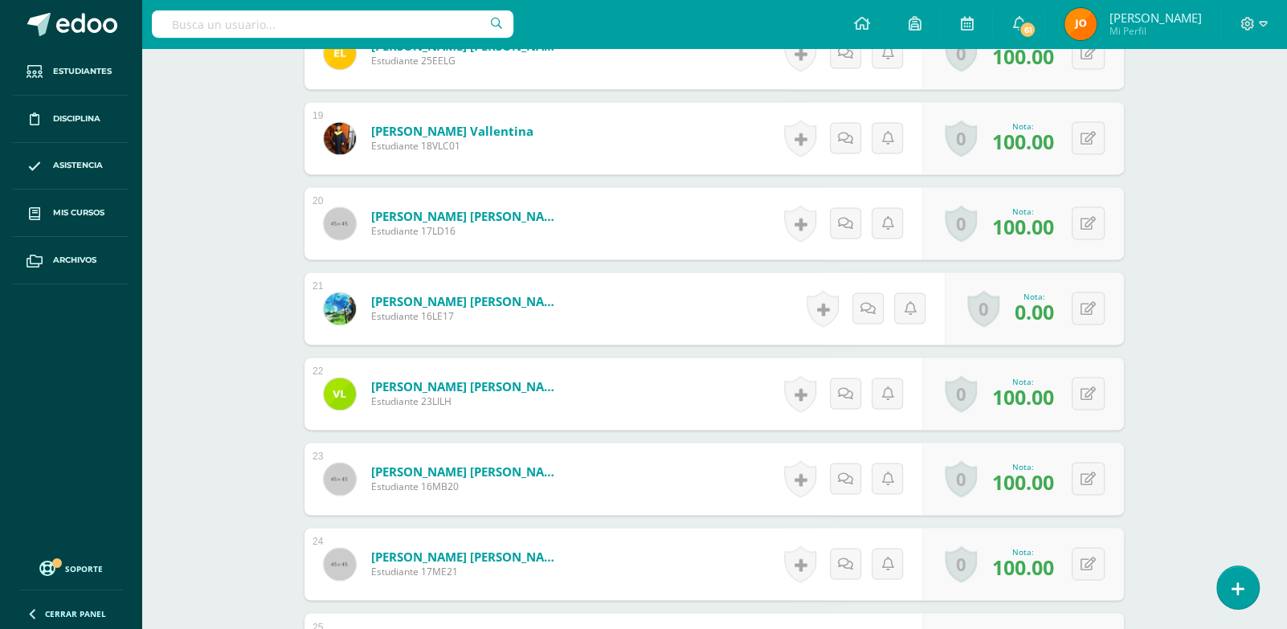
scroll to position [2007, 0]
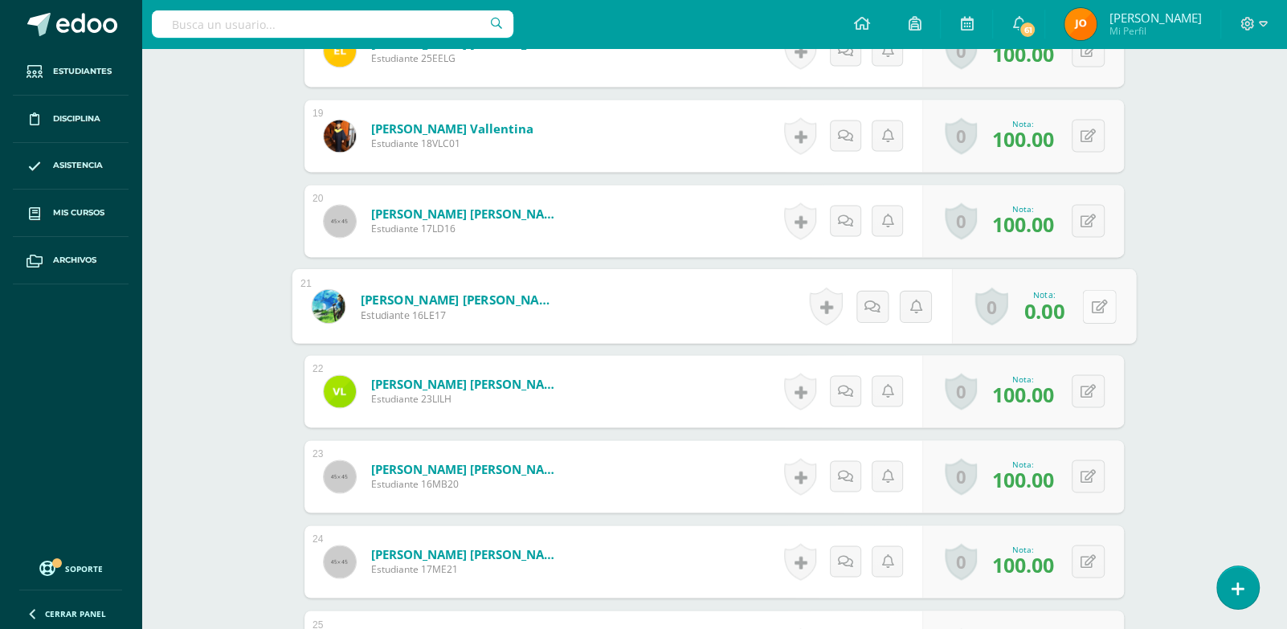
click at [1101, 301] on button at bounding box center [1099, 306] width 34 height 34
type input "95"
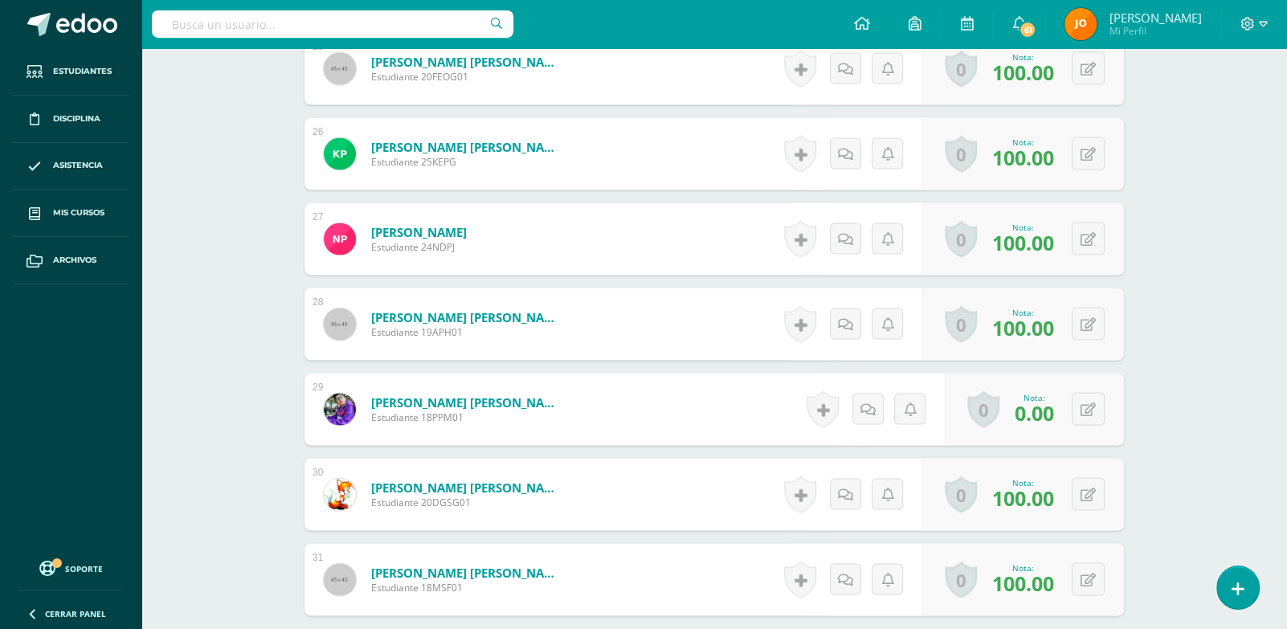
scroll to position [2613, 0]
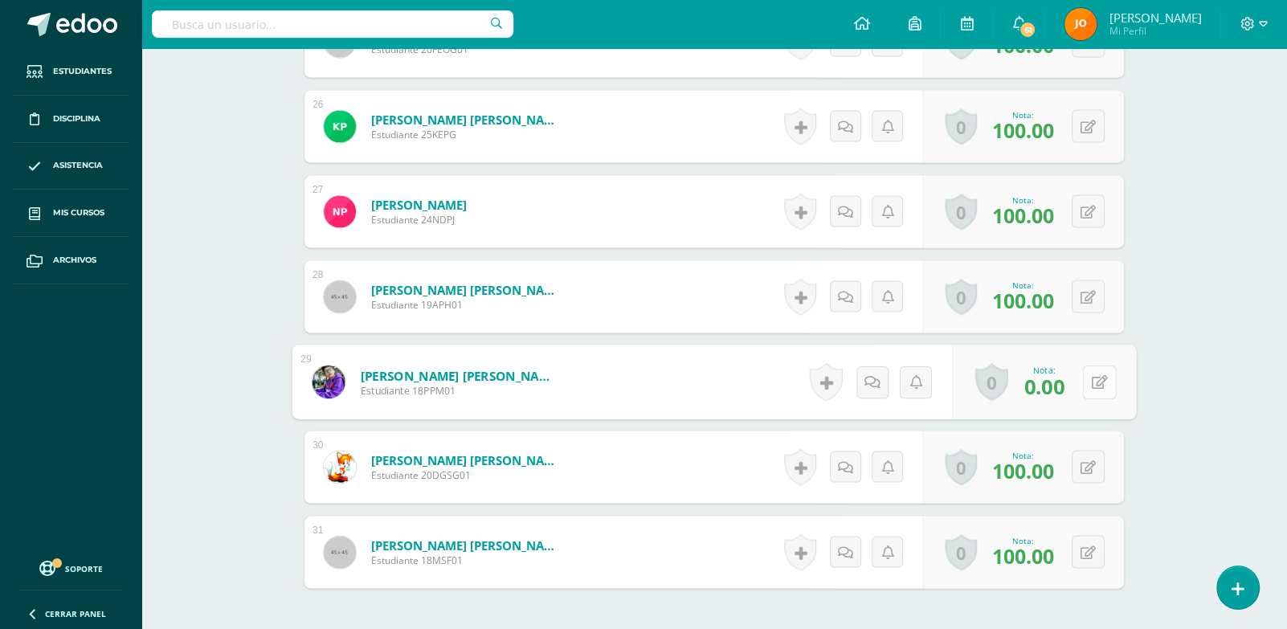
click at [1084, 374] on button at bounding box center [1099, 382] width 34 height 34
type input "95"
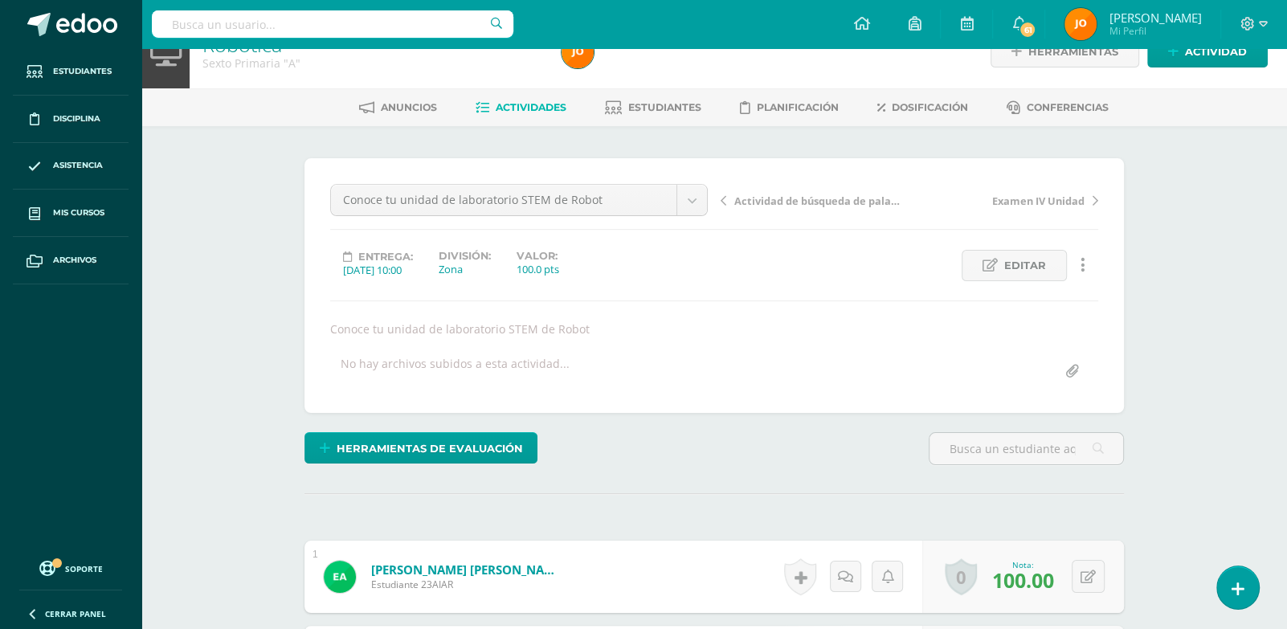
scroll to position [0, 0]
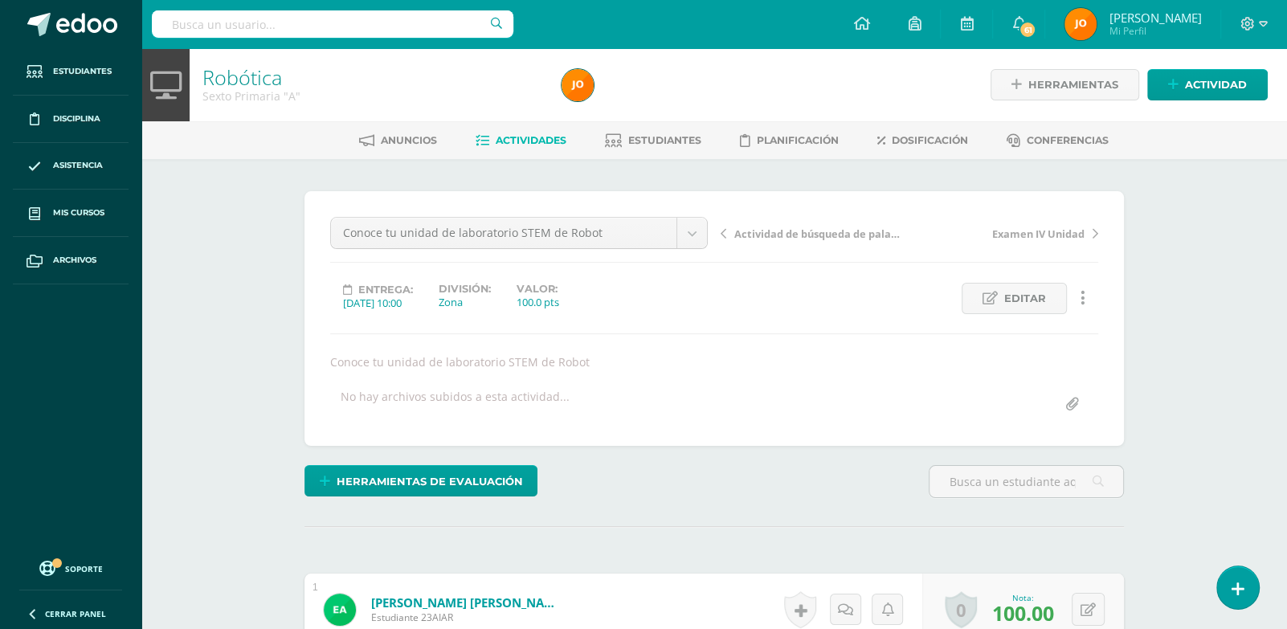
click at [501, 144] on span "Actividades" at bounding box center [531, 140] width 71 height 12
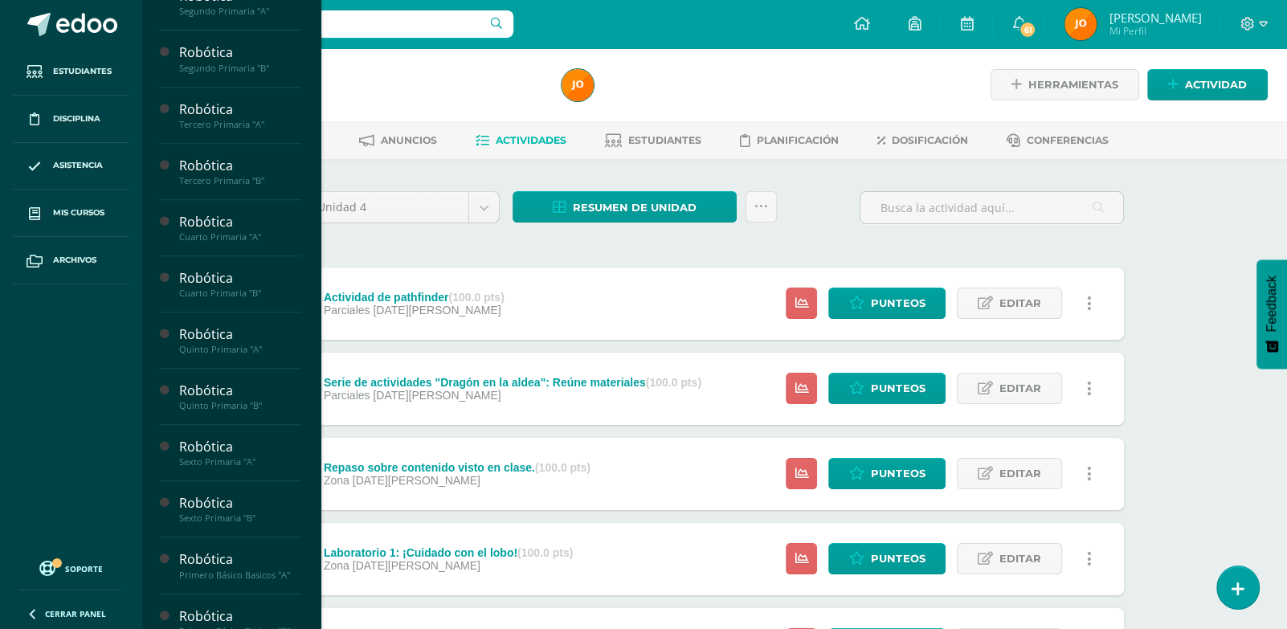
scroll to position [584, 0]
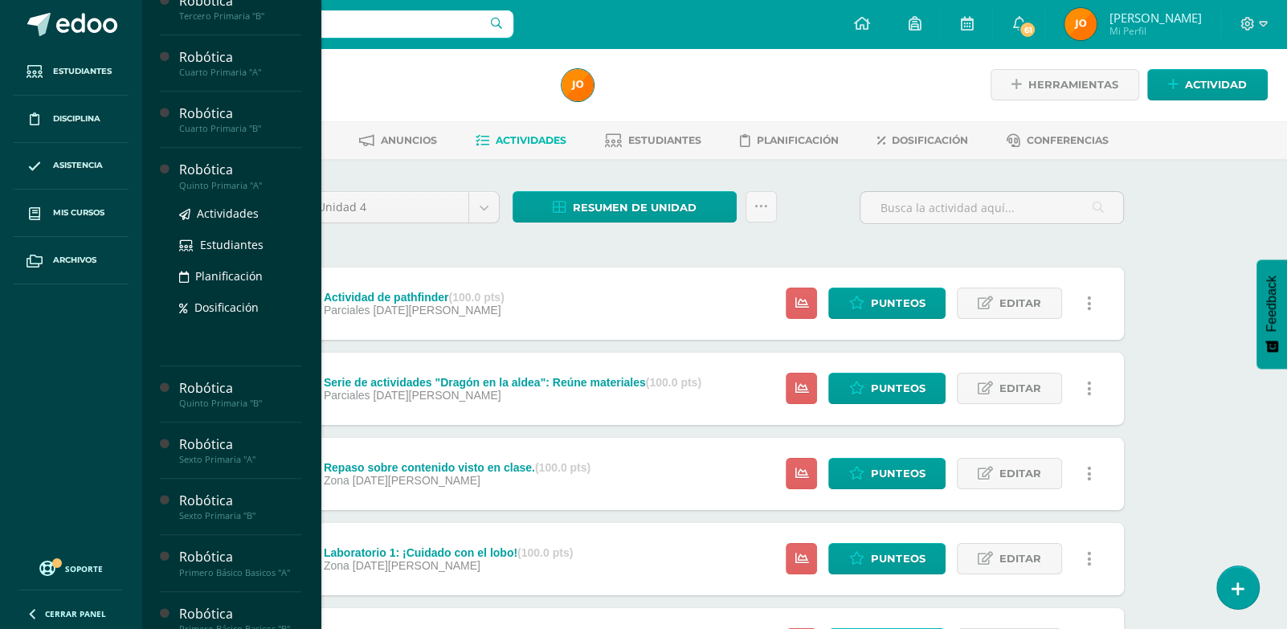
click at [235, 222] on div "Actividades Estudiantes Planificación Dosificación" at bounding box center [240, 272] width 122 height 162
click at [231, 221] on span "Actividades" at bounding box center [228, 213] width 62 height 15
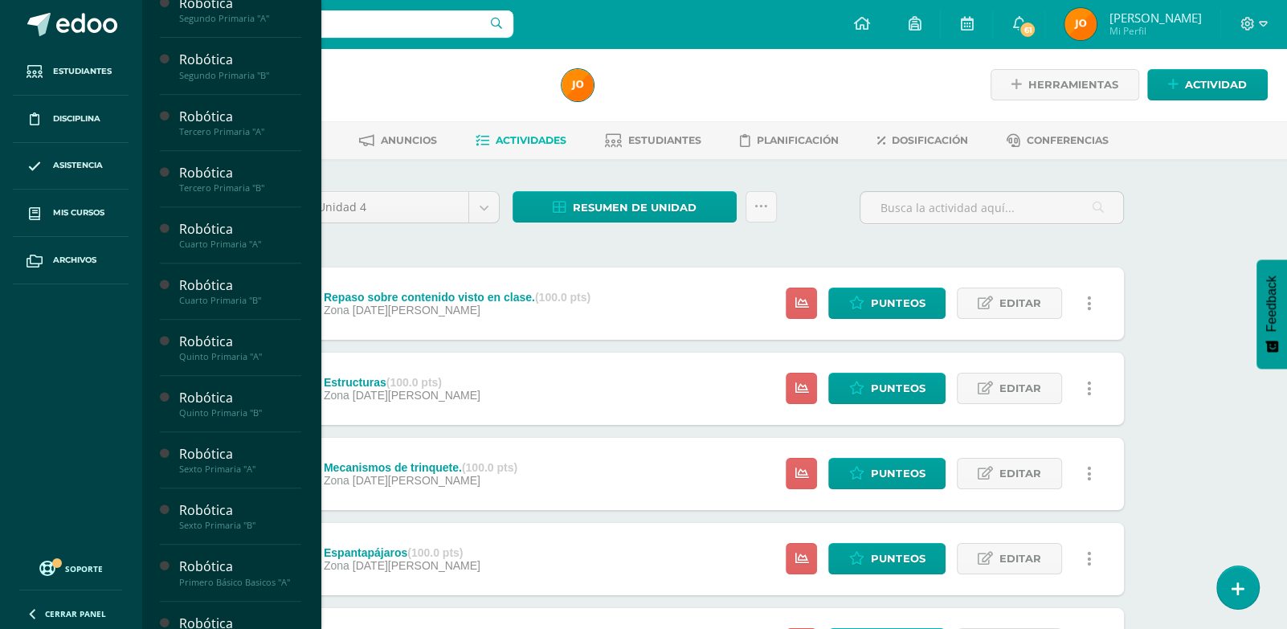
scroll to position [577, 0]
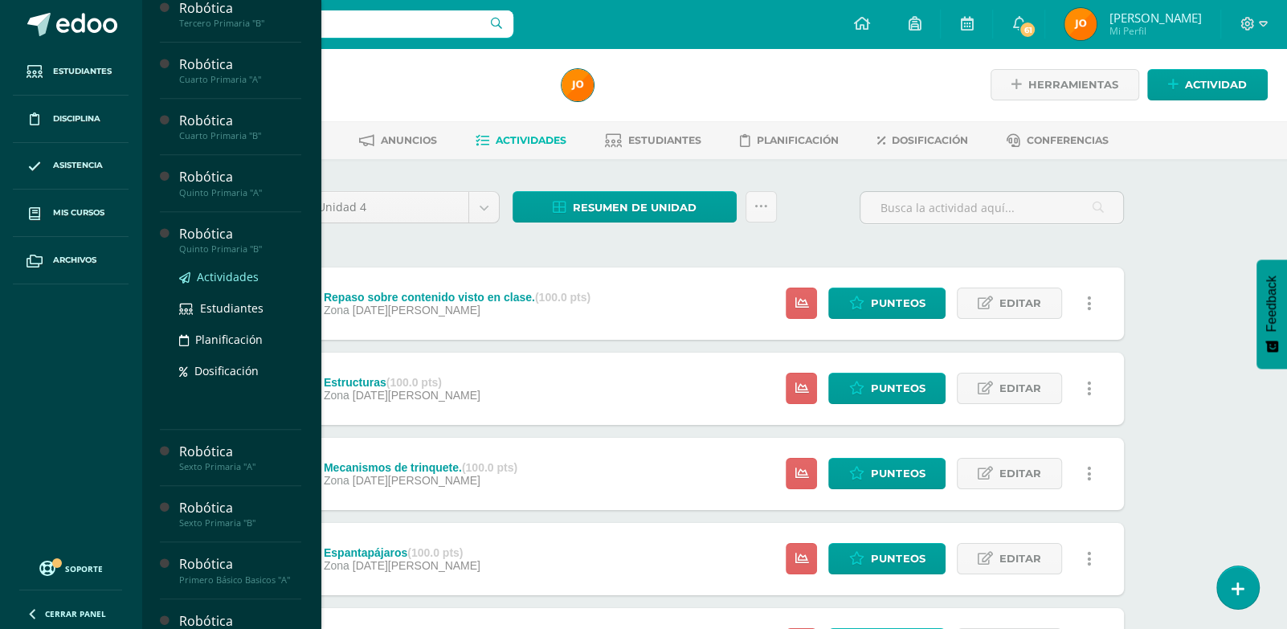
click at [226, 284] on span "Actividades" at bounding box center [228, 276] width 62 height 15
